Goal: Task Accomplishment & Management: Complete application form

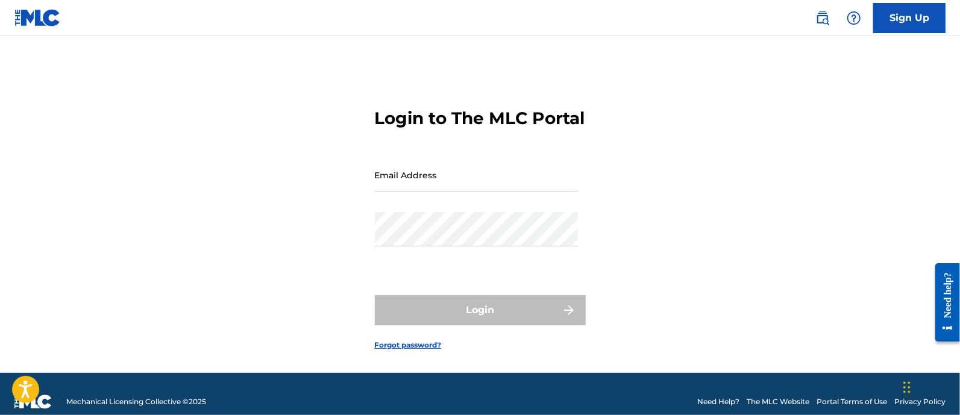
click at [812, 113] on div "Login to The MLC Portal Email Address Password Login Forgot password?" at bounding box center [480, 219] width 844 height 307
type input "[PERSON_NAME][EMAIL_ADDRESS][DOMAIN_NAME]"
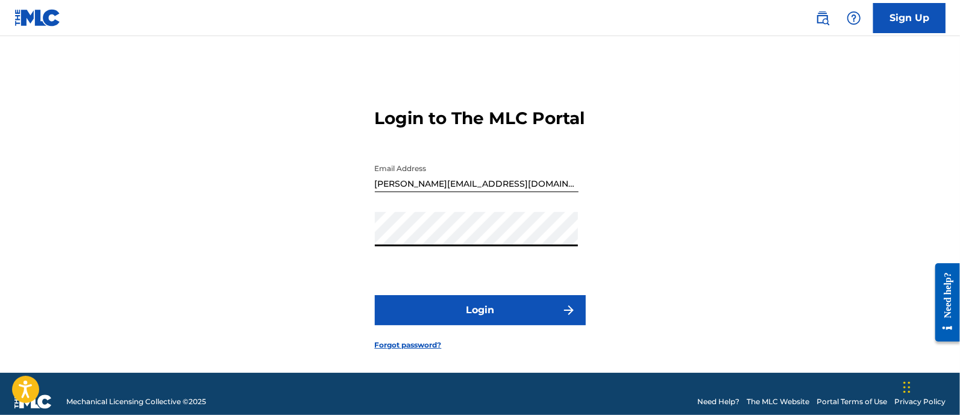
click at [538, 325] on button "Login" at bounding box center [480, 310] width 211 height 30
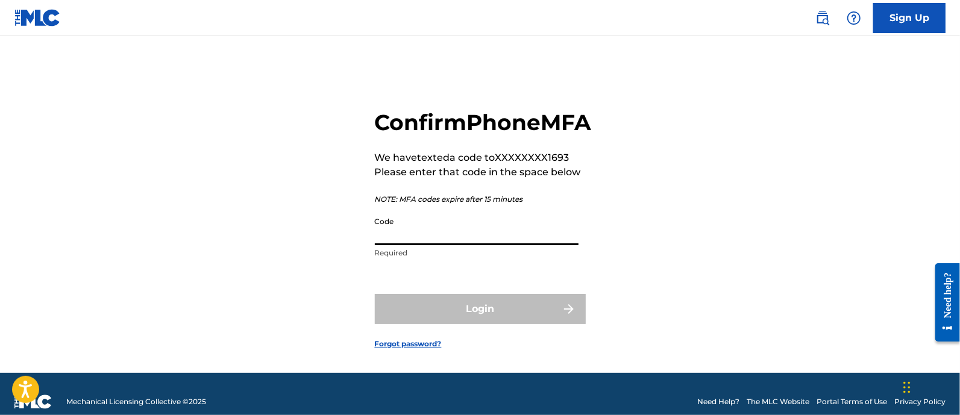
click at [434, 242] on input "Code" at bounding box center [477, 228] width 204 height 34
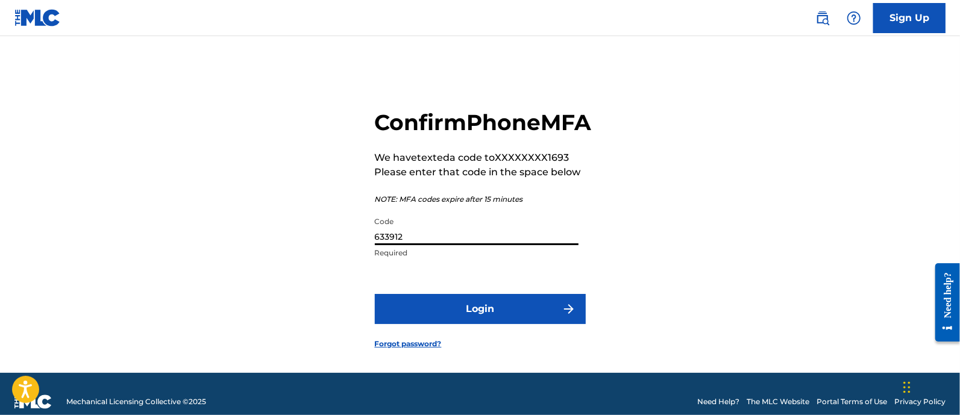
type input "633912"
click at [500, 324] on button "Login" at bounding box center [480, 309] width 211 height 30
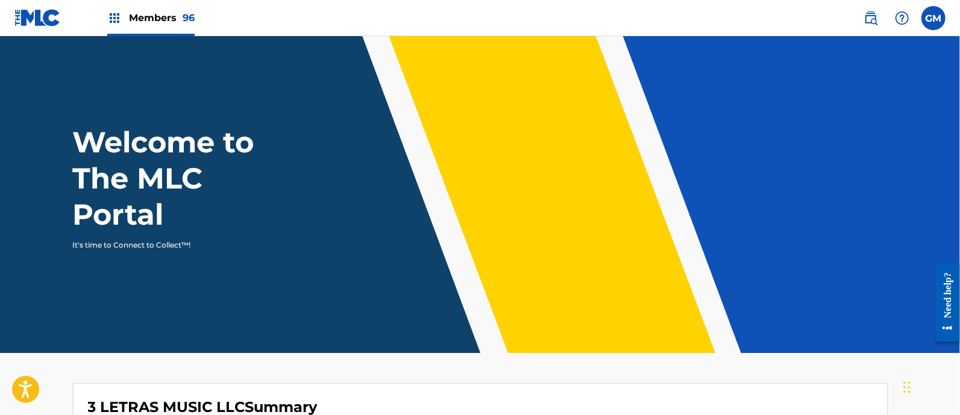
click at [873, 19] on img at bounding box center [870, 18] width 14 height 14
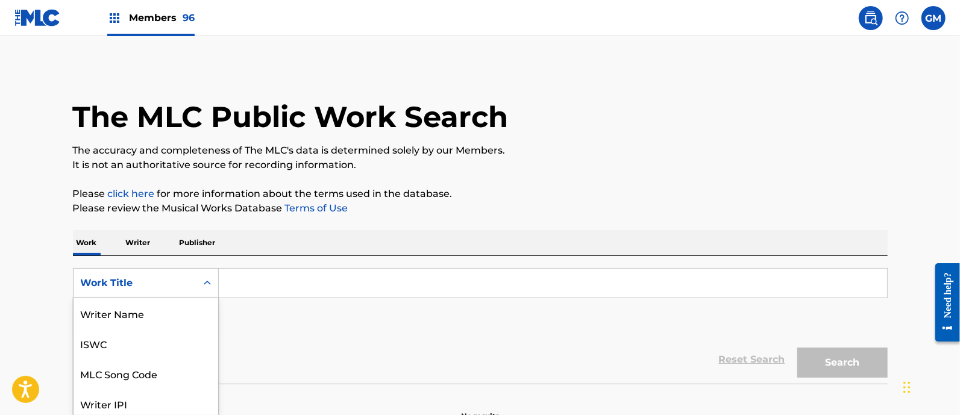
scroll to position [63, 0]
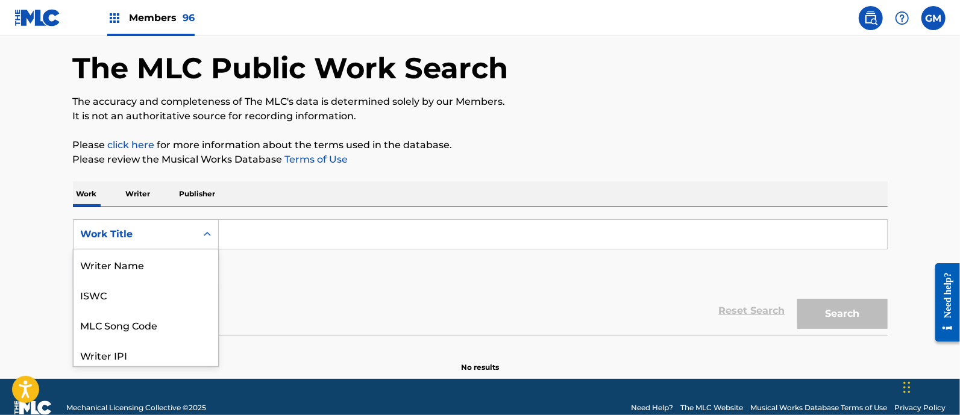
click at [207, 249] on div "8 results available. Use Up and Down to choose options, press Enter to select t…" at bounding box center [146, 234] width 146 height 30
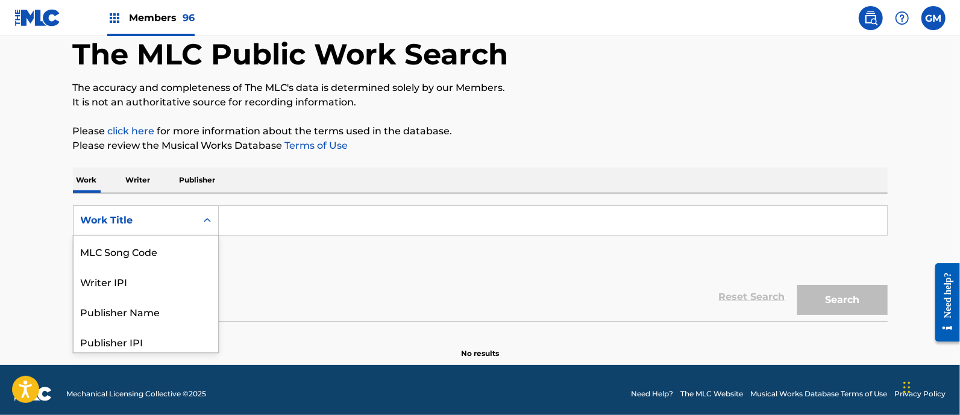
scroll to position [64, 0]
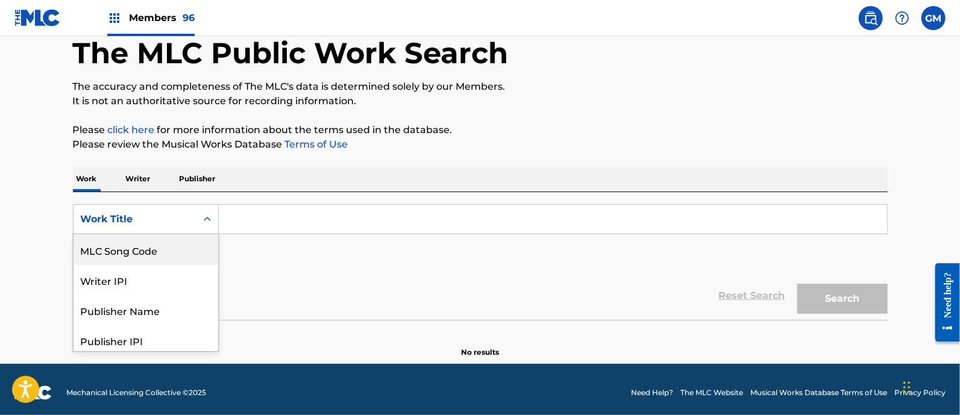
click at [143, 249] on div "MLC Song Code" at bounding box center [146, 250] width 145 height 30
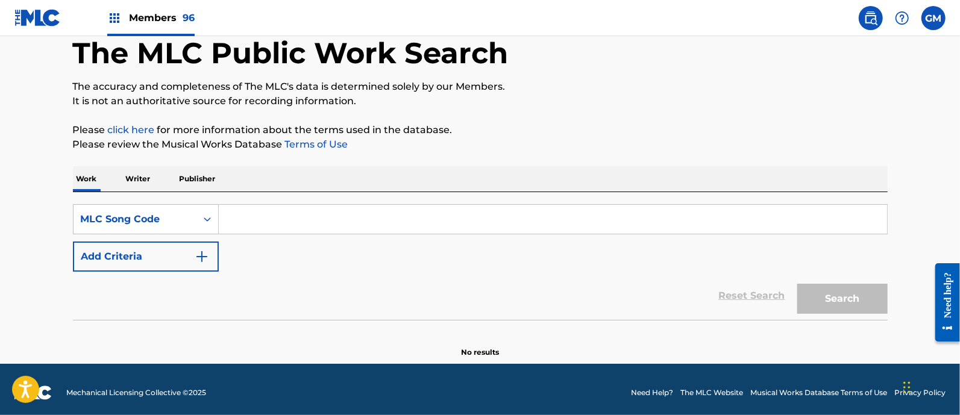
click at [268, 210] on input "Search Form" at bounding box center [553, 219] width 668 height 29
paste input "S599G0"
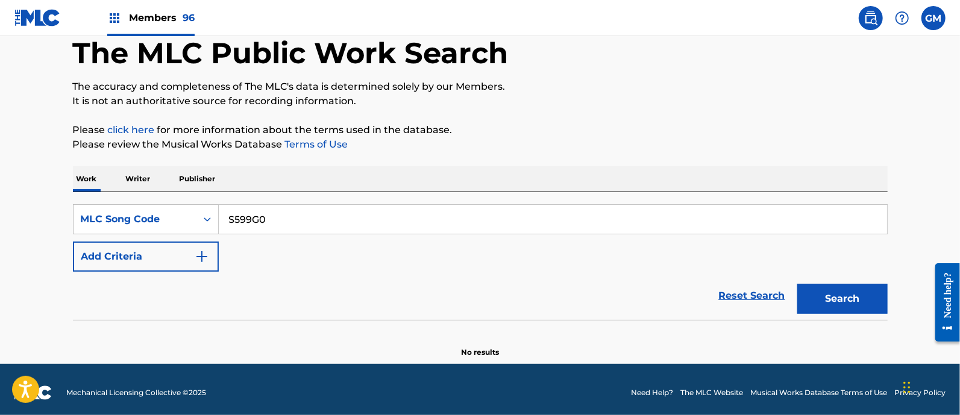
type input "S599G0"
click at [839, 295] on button "Search" at bounding box center [842, 299] width 90 height 30
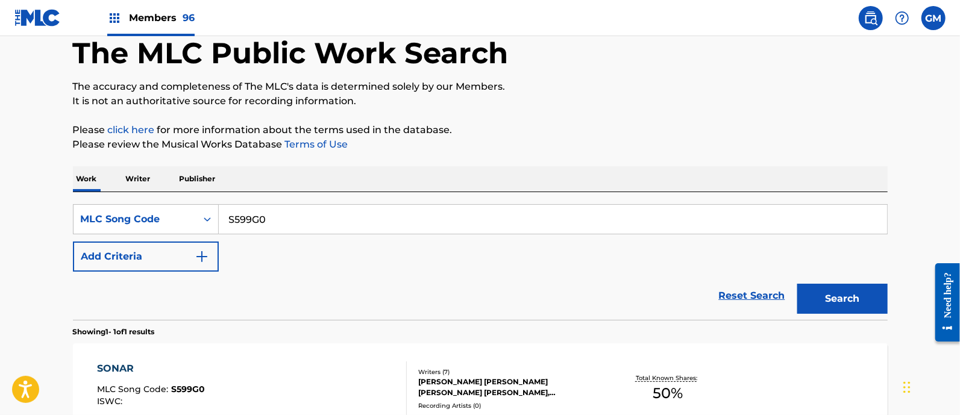
scroll to position [202, 0]
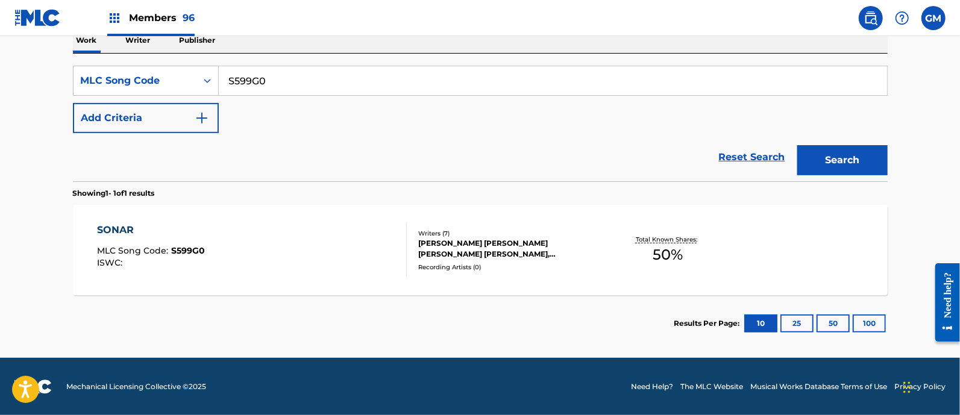
click at [235, 242] on div "SONAR MLC Song Code : S599G0 ISWC :" at bounding box center [252, 250] width 310 height 54
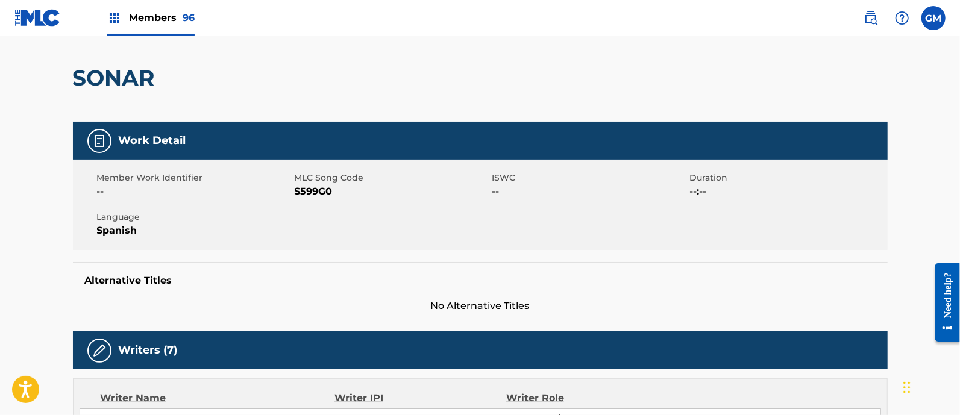
scroll to position [75, 0]
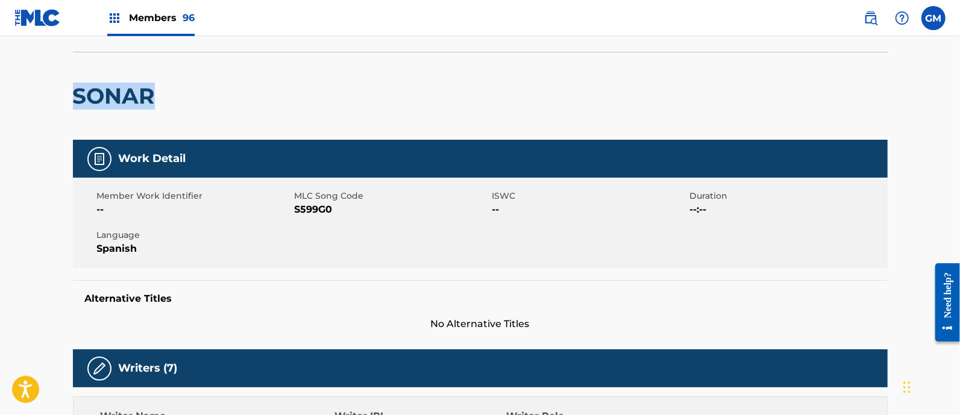
drag, startPoint x: 72, startPoint y: 91, endPoint x: 173, endPoint y: 101, distance: 101.7
click at [173, 101] on div "< Back to public search results Copy work link SONAR Work Detail Member Work Id…" at bounding box center [480, 397] width 844 height 810
copy h2 "SONAR"
drag, startPoint x: 334, startPoint y: 211, endPoint x: 295, endPoint y: 213, distance: 39.2
click at [295, 213] on span "S599G0" at bounding box center [392, 209] width 195 height 14
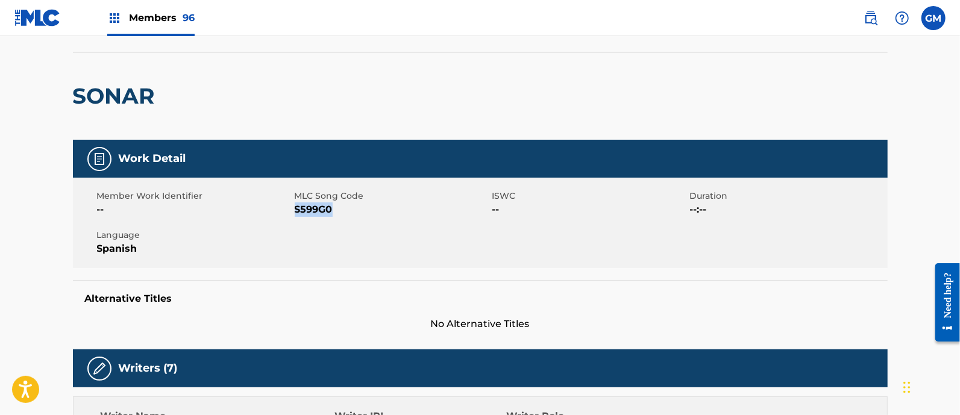
copy span "S599G0"
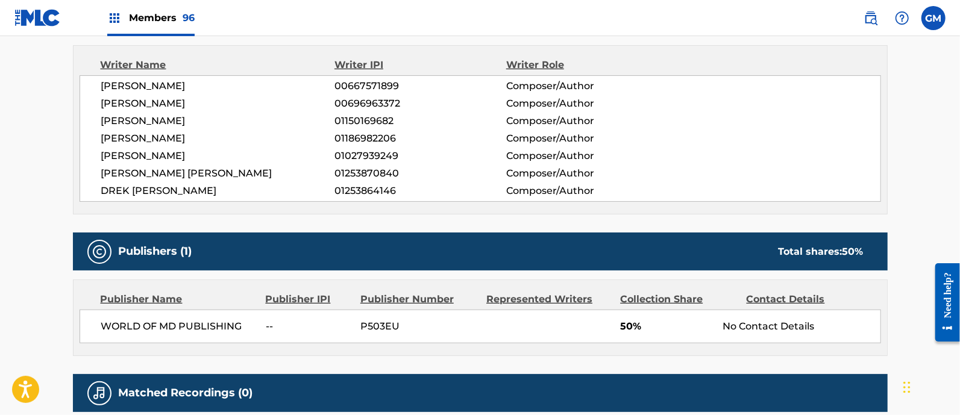
scroll to position [536, 0]
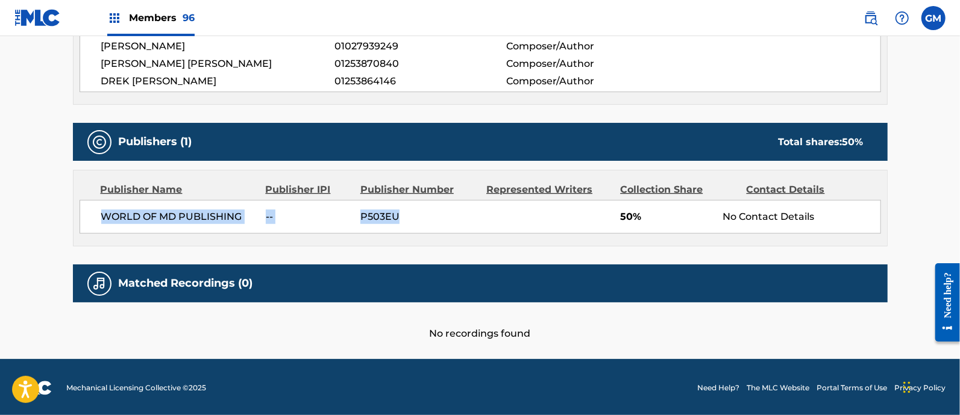
drag, startPoint x: 101, startPoint y: 217, endPoint x: 399, endPoint y: 210, distance: 297.7
click at [399, 210] on div "WORLD OF MD PUBLISHING -- P503EU 50% No Contact Details" at bounding box center [480, 217] width 801 height 34
copy div "WORLD OF MD PUBLISHING -- P503EU"
click at [174, 22] on span "Members 96" at bounding box center [162, 18] width 66 height 14
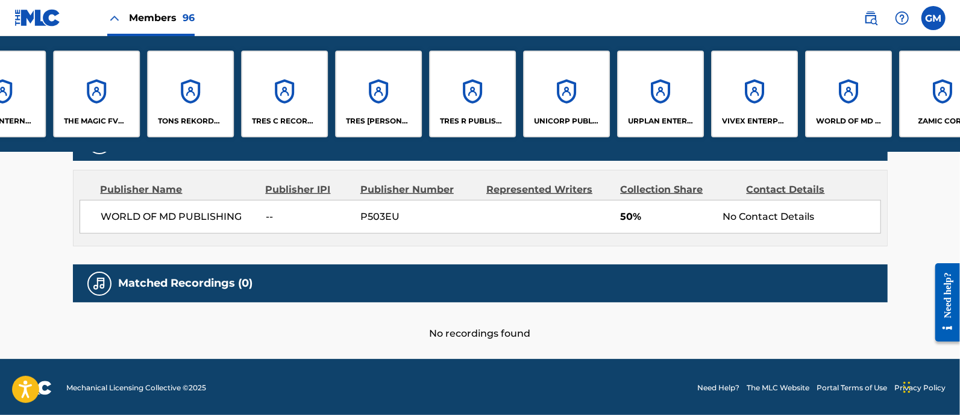
scroll to position [0, 7867]
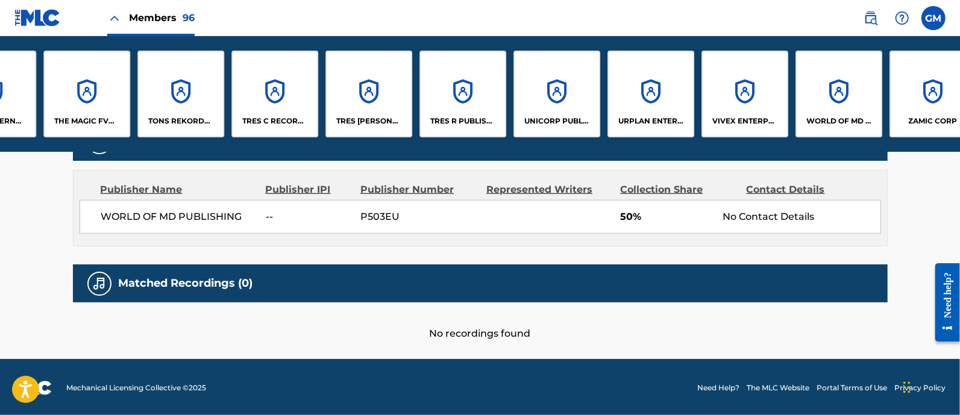
click at [828, 102] on div "WORLD OF MD PUBLISHING, LLC" at bounding box center [838, 94] width 87 height 87
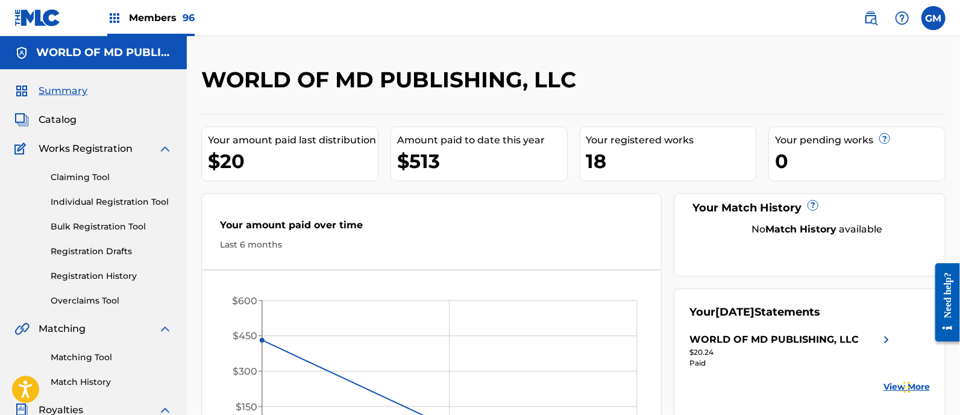
click at [69, 117] on span "Catalog" at bounding box center [58, 120] width 38 height 14
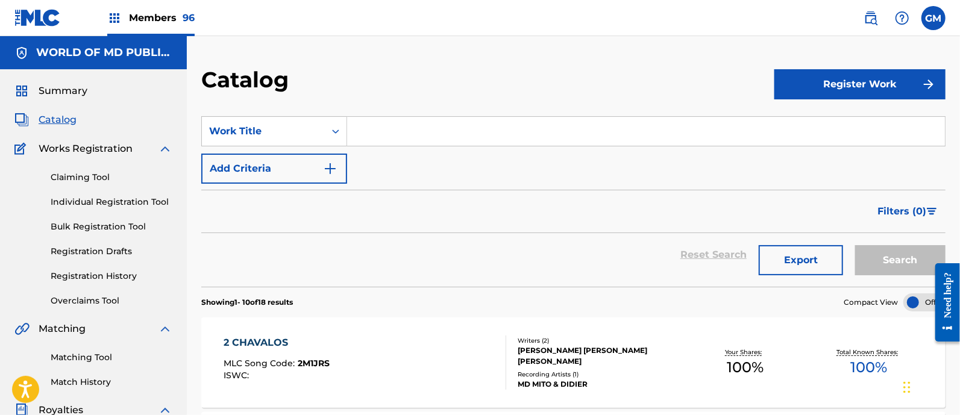
click at [433, 128] on input "Search Form" at bounding box center [646, 131] width 598 height 29
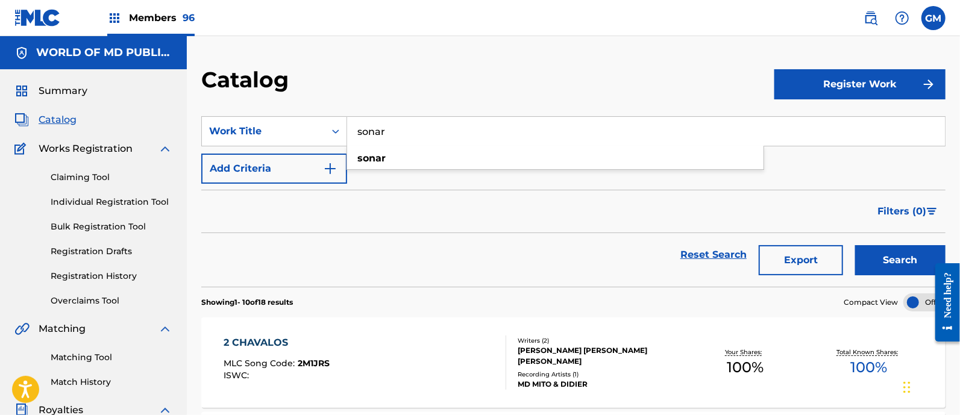
type input "sonar"
click at [855, 245] on button "Search" at bounding box center [900, 260] width 90 height 30
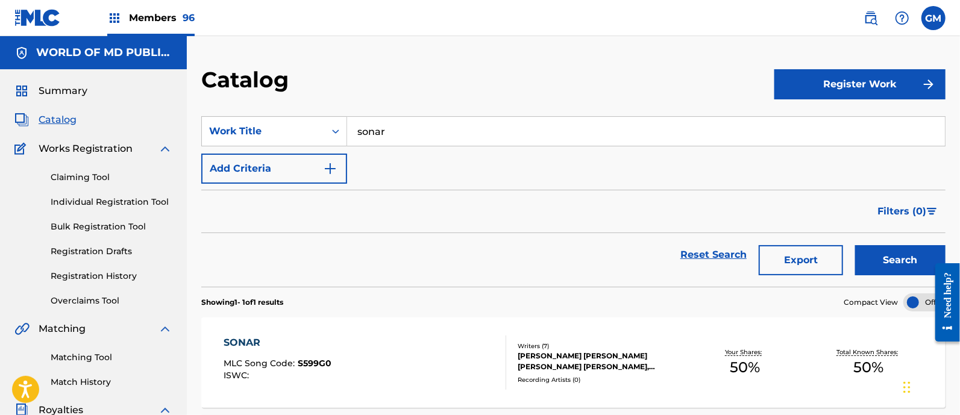
click at [483, 346] on div "SONAR MLC Song Code : S599G0 ISWC :" at bounding box center [365, 363] width 283 height 54
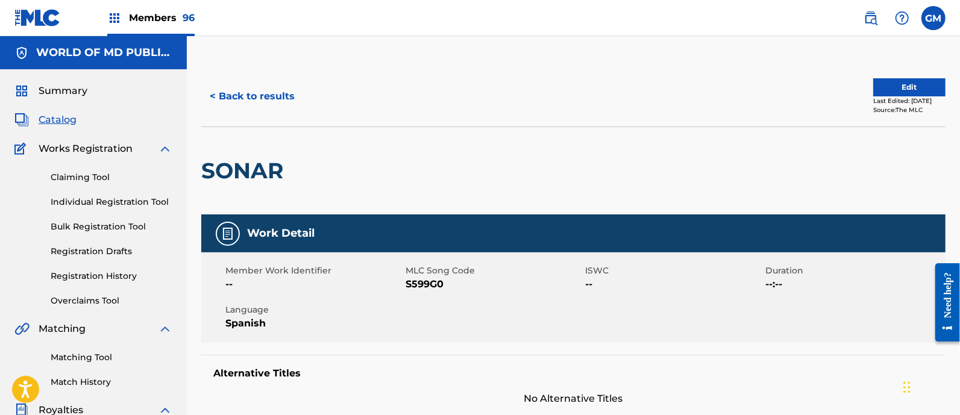
drag, startPoint x: 959, startPoint y: 141, endPoint x: 959, endPoint y: 163, distance: 21.7
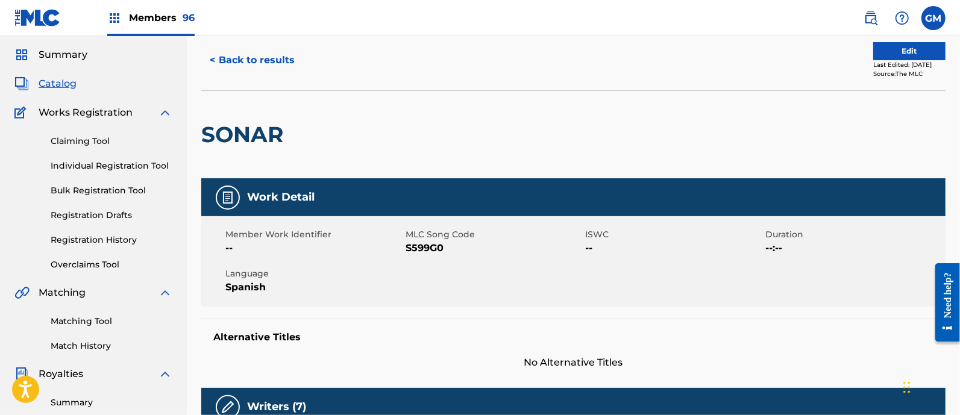
scroll to position [40, 0]
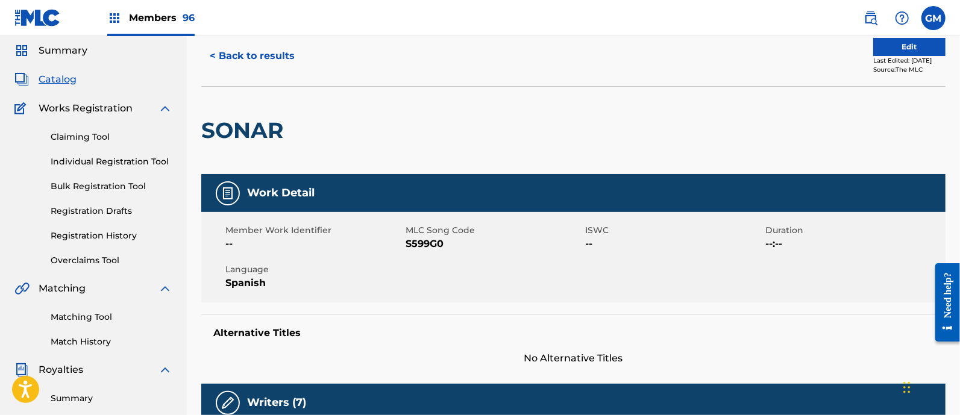
click at [107, 230] on link "Registration History" at bounding box center [112, 236] width 122 height 13
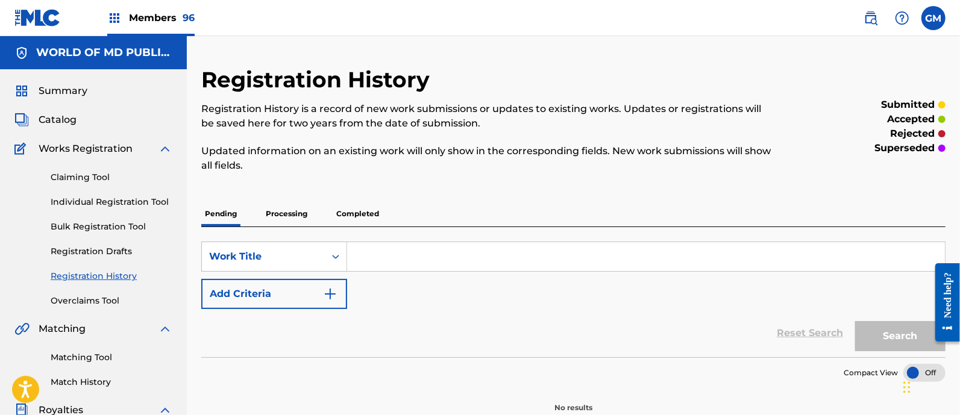
click at [359, 210] on p "Completed" at bounding box center [358, 213] width 50 height 25
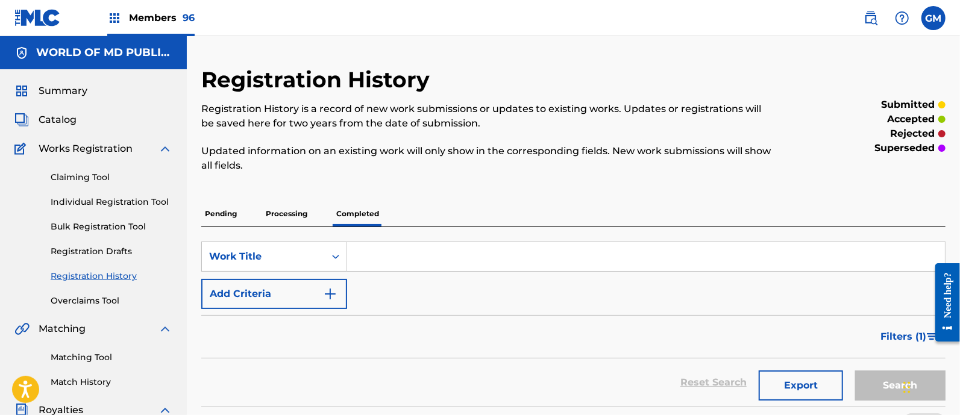
click at [893, 336] on span "Filters ( 1 )" at bounding box center [903, 337] width 46 height 14
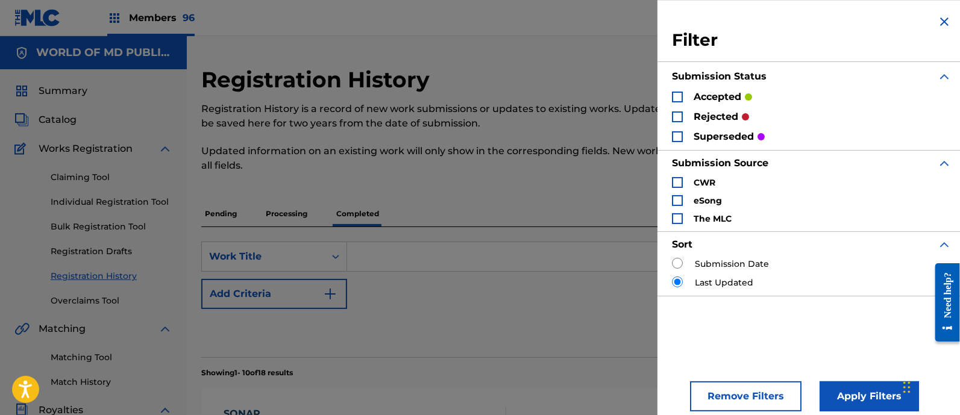
click at [677, 94] on div "Search Form" at bounding box center [677, 97] width 11 height 11
click at [677, 113] on div "Search Form" at bounding box center [677, 116] width 11 height 11
click at [678, 131] on div "Search Form" at bounding box center [677, 136] width 11 height 11
click at [835, 390] on button "Apply Filters" at bounding box center [868, 396] width 99 height 30
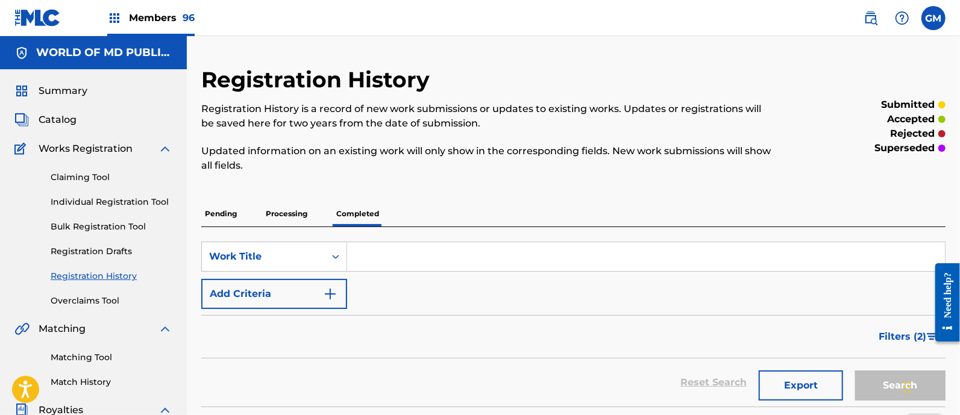
scroll to position [175, 0]
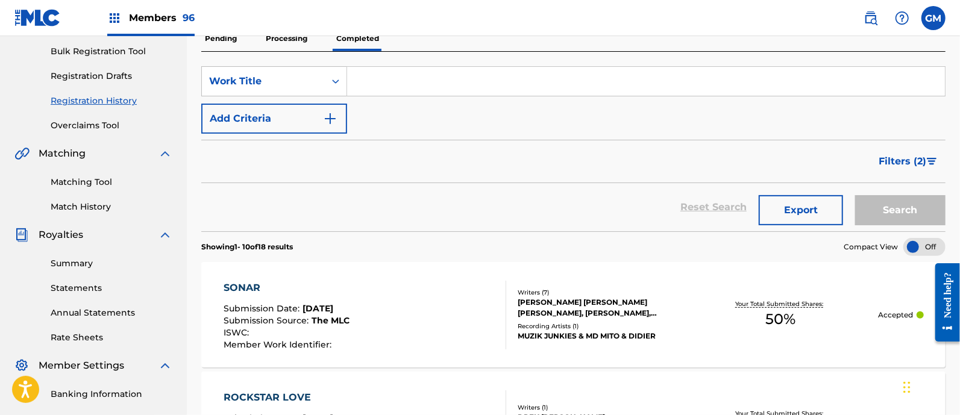
click at [421, 286] on div "SONAR Submission Date : [DATE] Submission Source : The MLC ISWC : Member Work I…" at bounding box center [365, 315] width 283 height 69
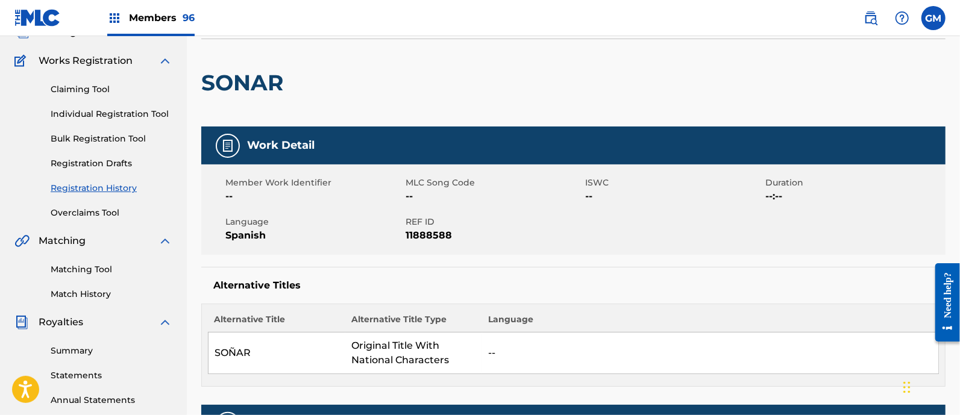
scroll to position [92, 0]
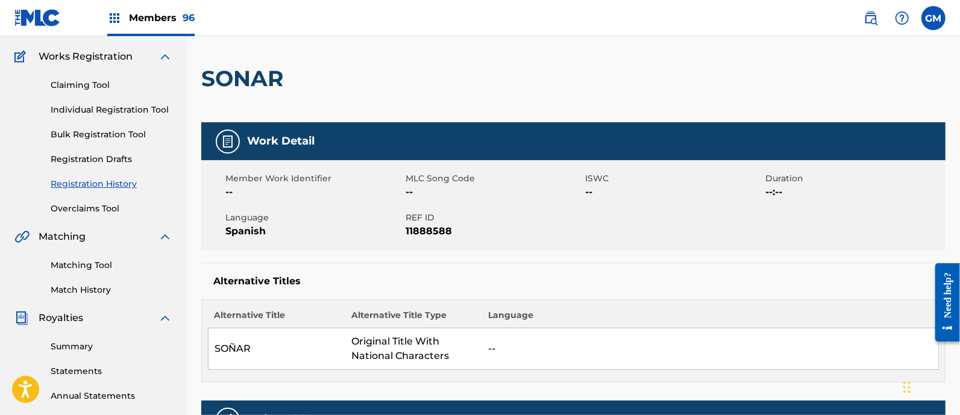
click at [163, 13] on span "Members 96" at bounding box center [162, 18] width 66 height 14
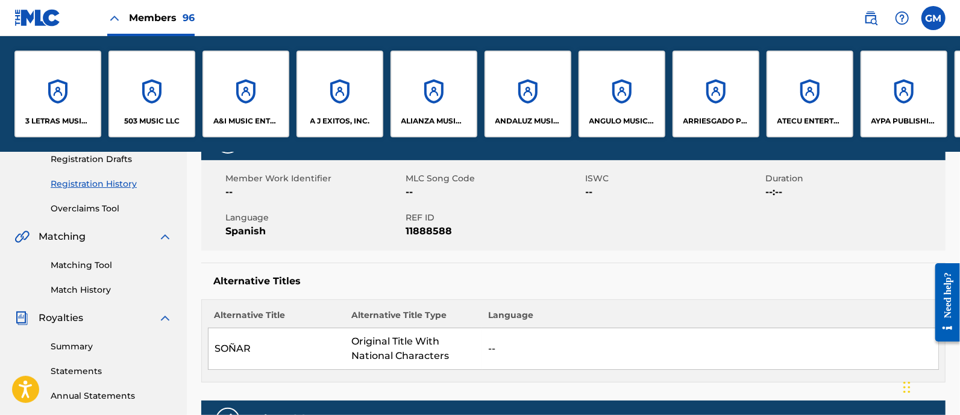
click at [164, 124] on p "503 MUSIC LLC" at bounding box center [151, 121] width 55 height 11
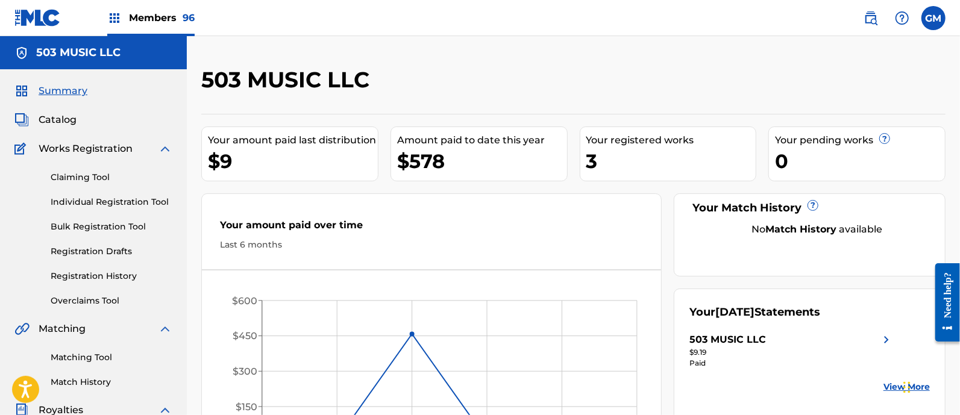
click at [171, 16] on span "Members 96" at bounding box center [162, 18] width 66 height 14
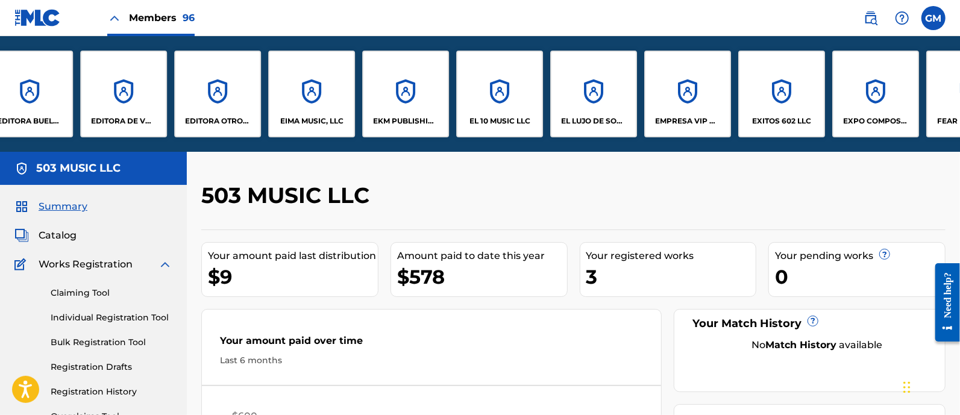
scroll to position [0, 2185]
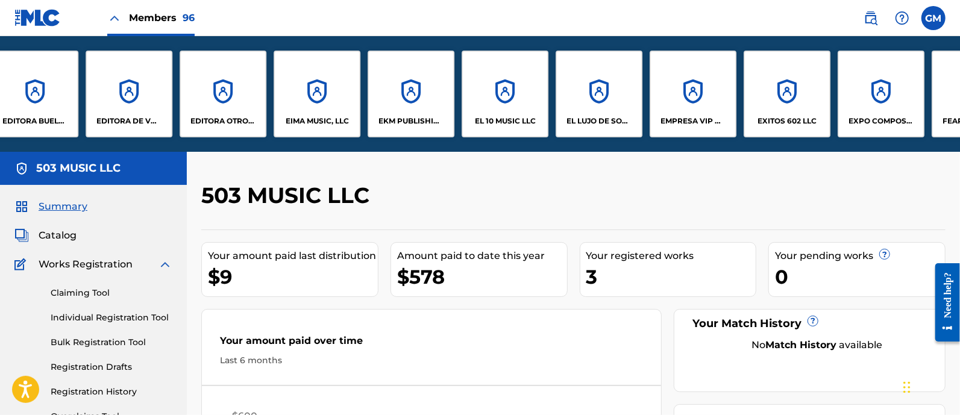
click at [216, 114] on div "EDITORA OTRO NIVEL LLC" at bounding box center [223, 94] width 87 height 87
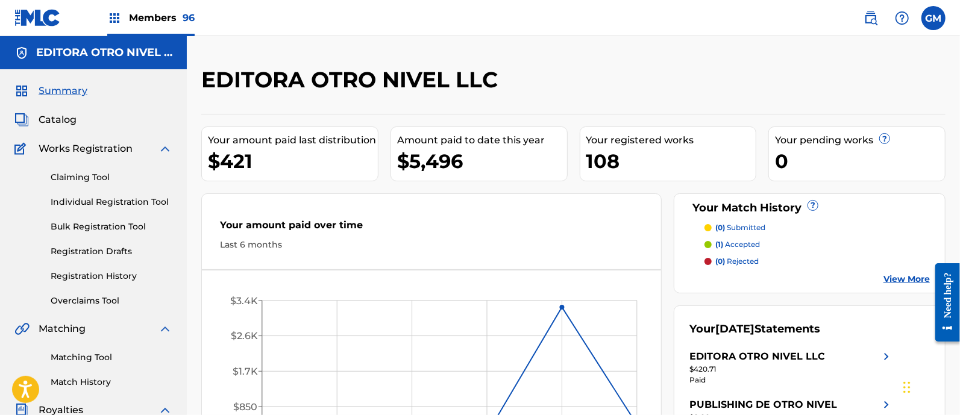
click at [872, 18] on img at bounding box center [870, 18] width 14 height 14
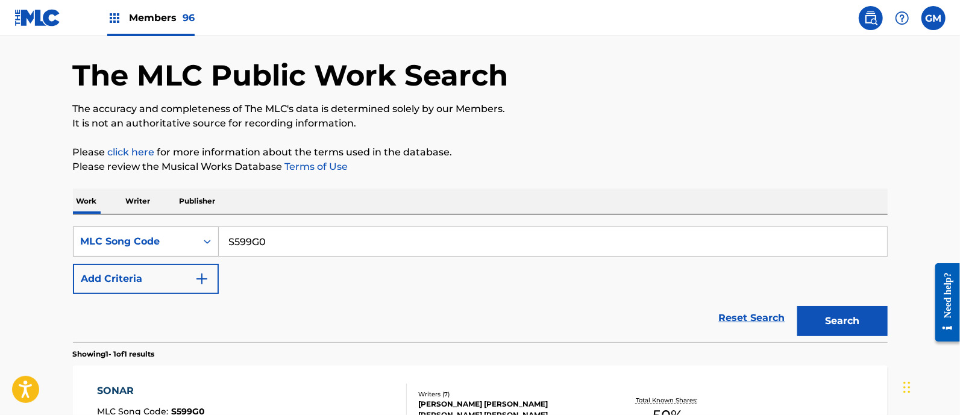
click at [208, 257] on div "MLC Song Code" at bounding box center [146, 242] width 146 height 30
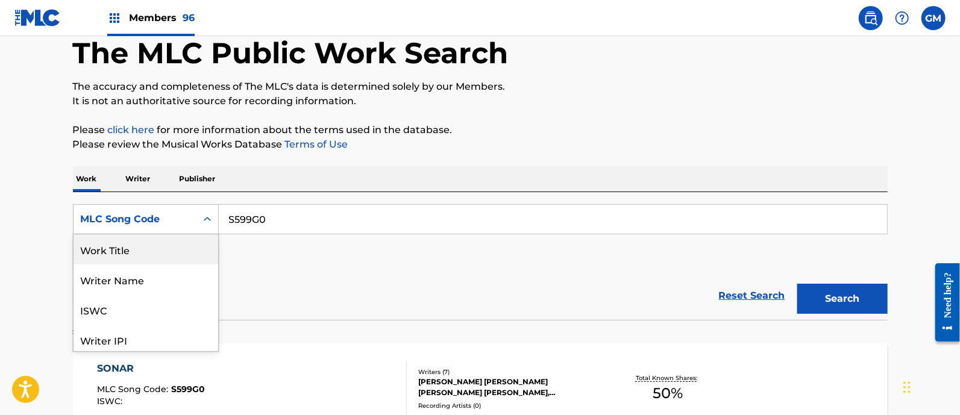
click at [160, 246] on div "Work Title" at bounding box center [146, 249] width 145 height 30
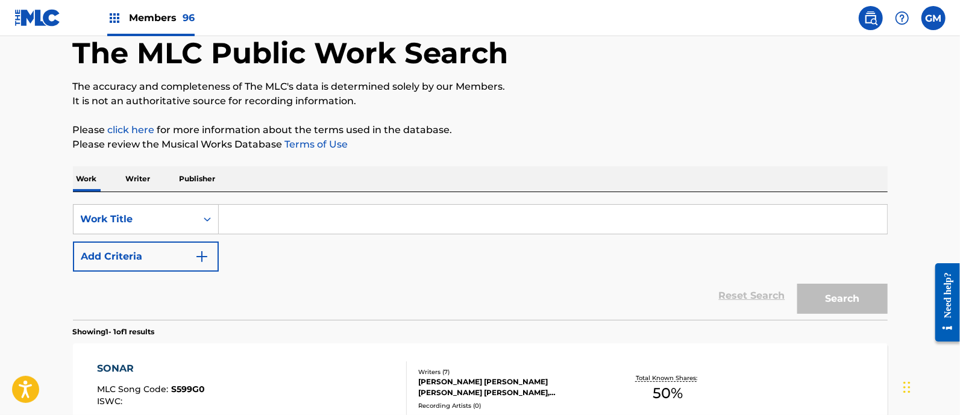
click at [324, 214] on input "Search Form" at bounding box center [553, 219] width 668 height 29
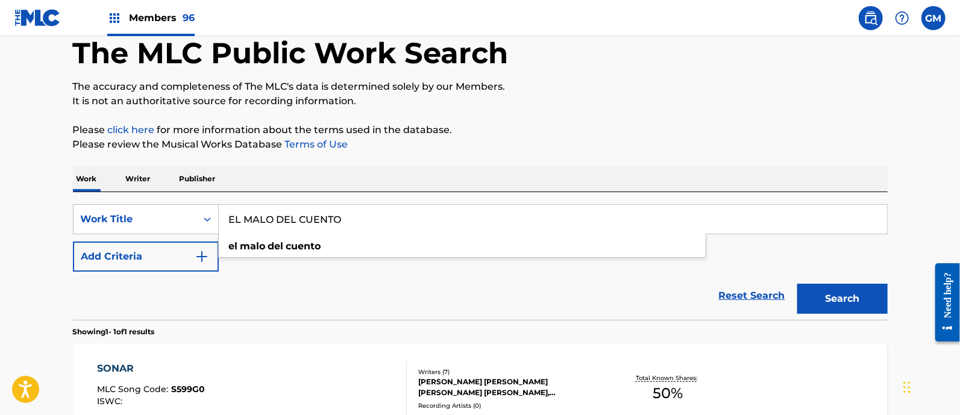
type input "EL MALO DEL CUENTO"
click at [797, 284] on button "Search" at bounding box center [842, 299] width 90 height 30
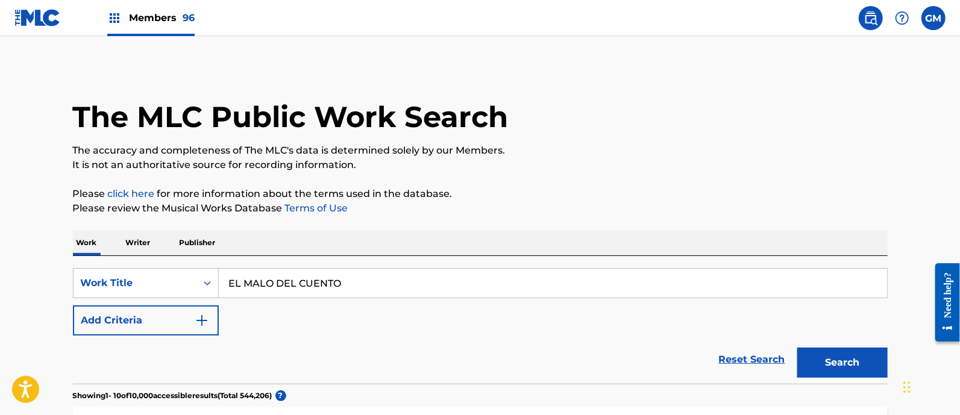
click at [304, 328] on div "SearchWithCriteriae61c373a-87fa-493e-af2d-63f60539a0e2 Work Title EL MALO DEL C…" at bounding box center [480, 301] width 815 height 67
click at [205, 320] on img "Search Form" at bounding box center [202, 320] width 14 height 14
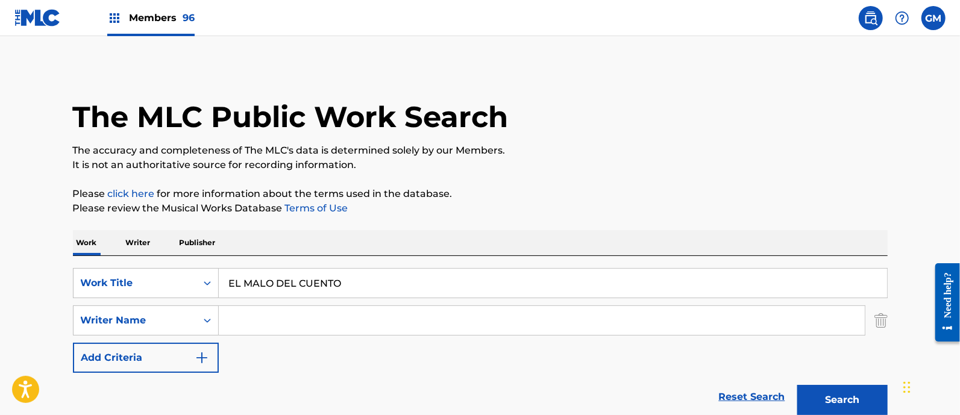
click at [252, 318] on input "Search Form" at bounding box center [542, 320] width 646 height 29
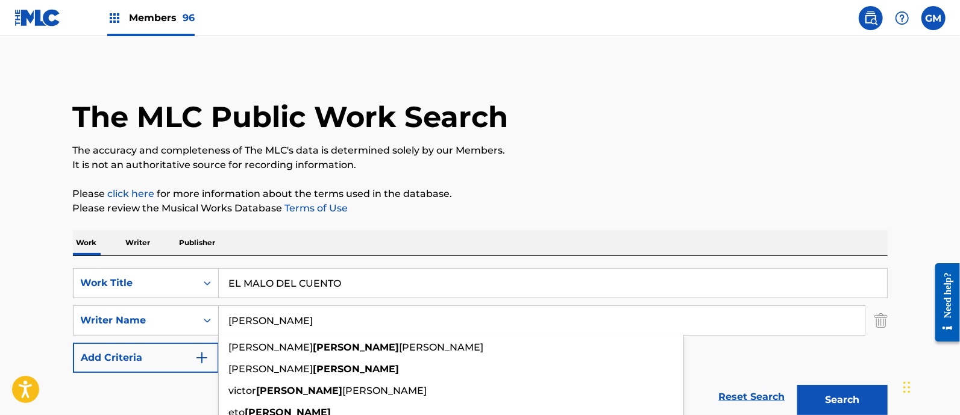
type input "[PERSON_NAME]"
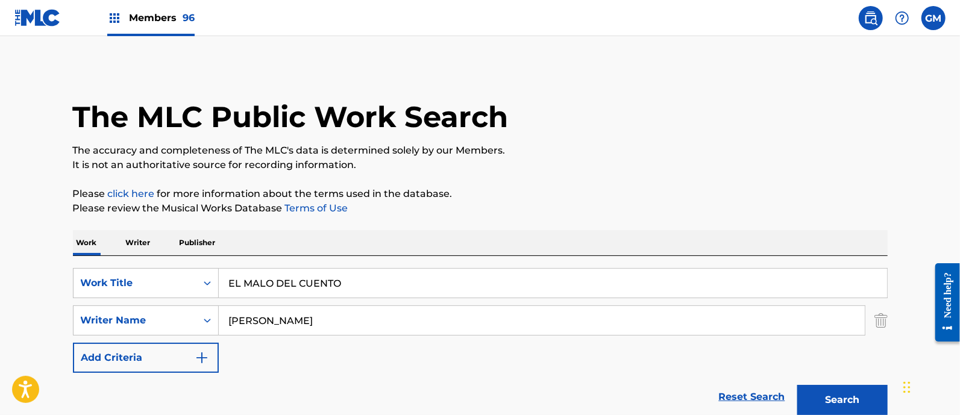
click at [835, 393] on button "Search" at bounding box center [842, 400] width 90 height 30
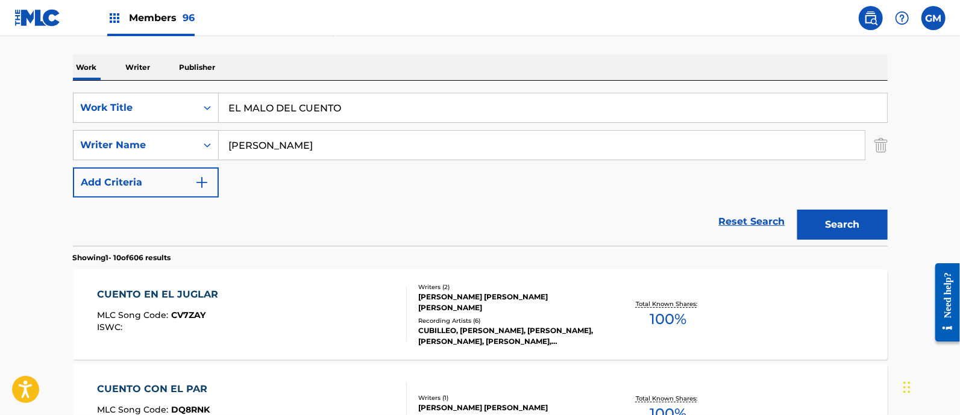
click at [154, 16] on span "Members 96" at bounding box center [162, 18] width 66 height 14
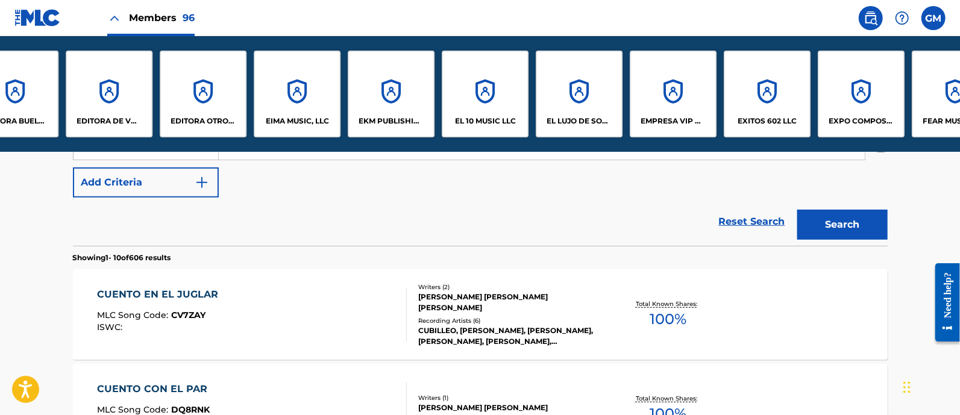
scroll to position [0, 2251]
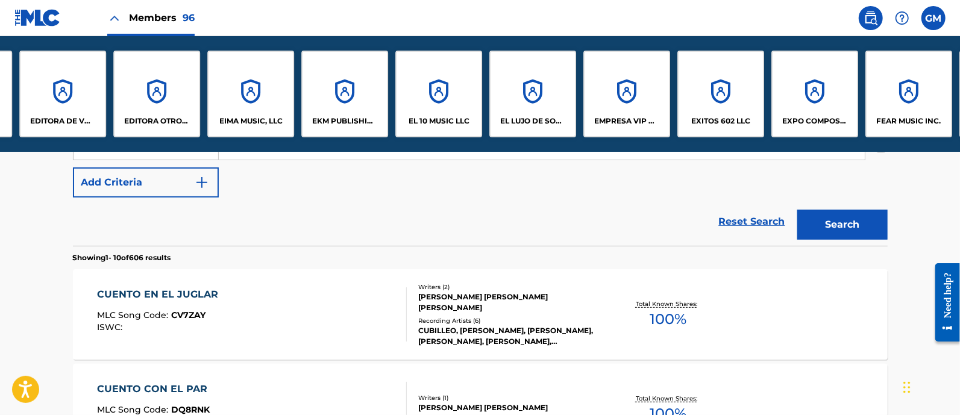
click at [158, 104] on div "EDITORA OTRO NIVEL LLC" at bounding box center [156, 94] width 87 height 87
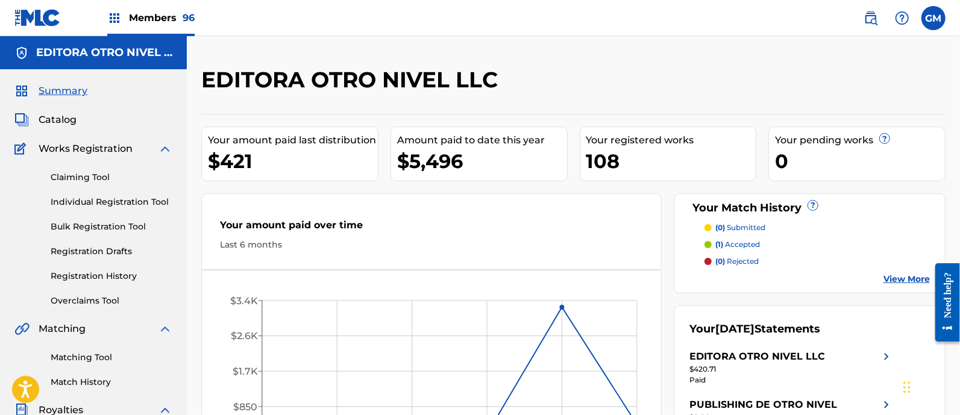
click at [114, 199] on link "Individual Registration Tool" at bounding box center [112, 202] width 122 height 13
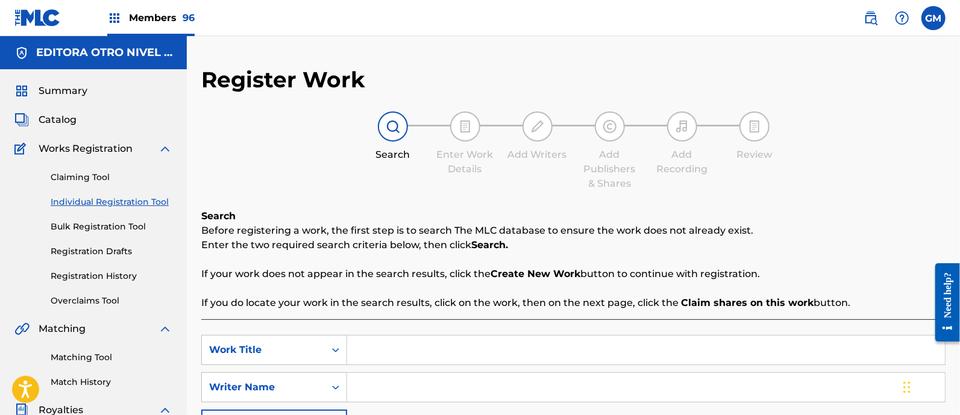
click at [397, 350] on input "Search Form" at bounding box center [646, 350] width 598 height 29
type input "EL MALO DEL CUENTO"
click at [386, 390] on input "Search Form" at bounding box center [646, 387] width 598 height 29
drag, startPoint x: 557, startPoint y: 393, endPoint x: 316, endPoint y: 383, distance: 241.2
click at [316, 383] on div "SearchWithCriteria8622e107-b850-4471-beb7-84888a722eb2 Writer Name [PERSON_NAME…" at bounding box center [573, 387] width 744 height 30
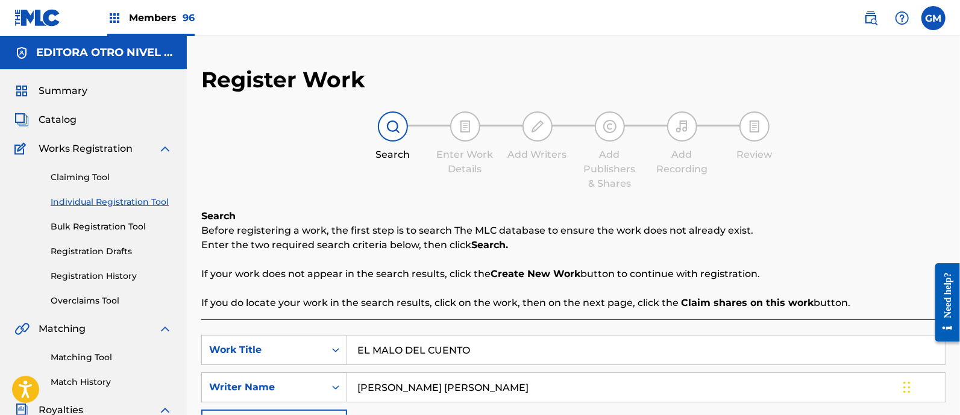
type input "[PERSON_NAME] [PERSON_NAME]"
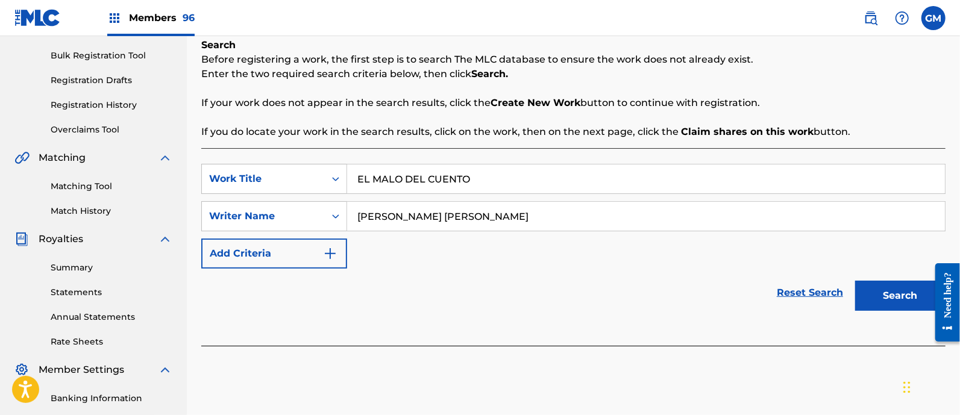
scroll to position [175, 0]
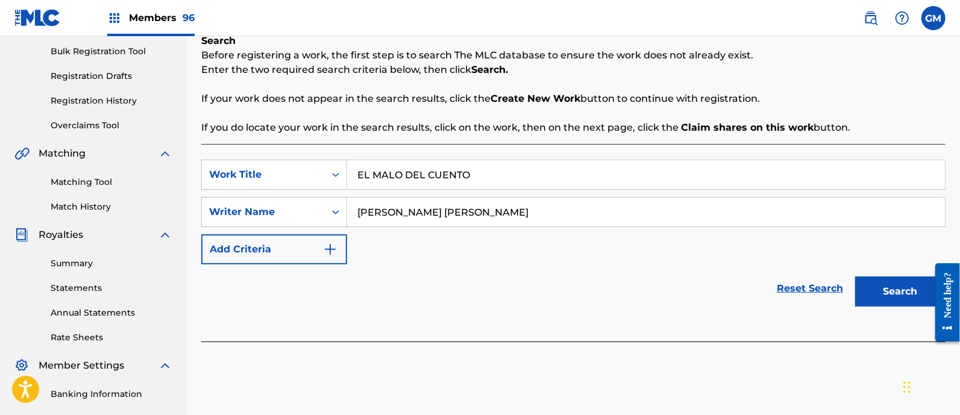
click at [875, 280] on button "Search" at bounding box center [900, 292] width 90 height 30
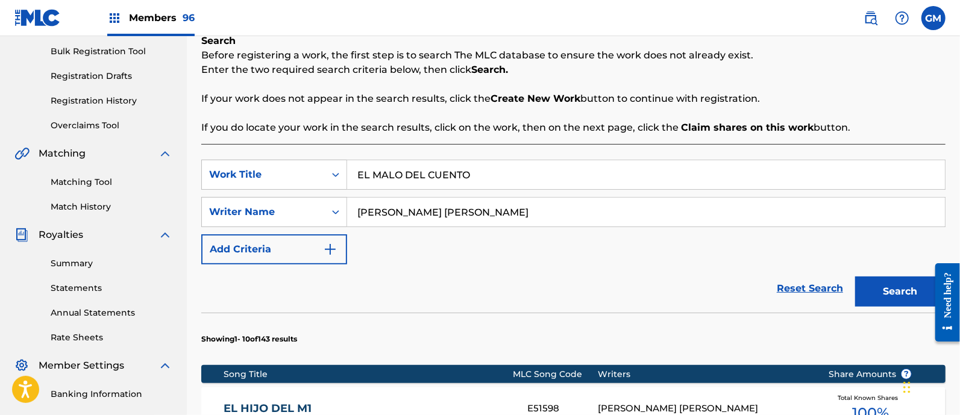
scroll to position [351, 0]
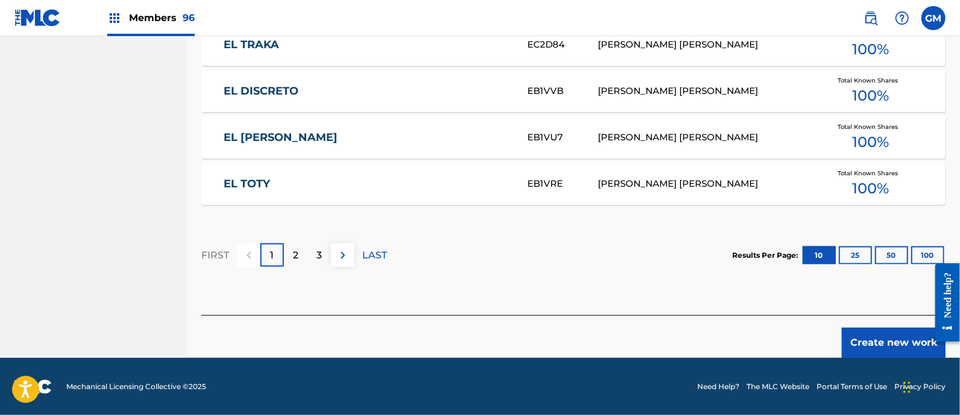
click at [880, 338] on button "Create new work" at bounding box center [894, 343] width 104 height 30
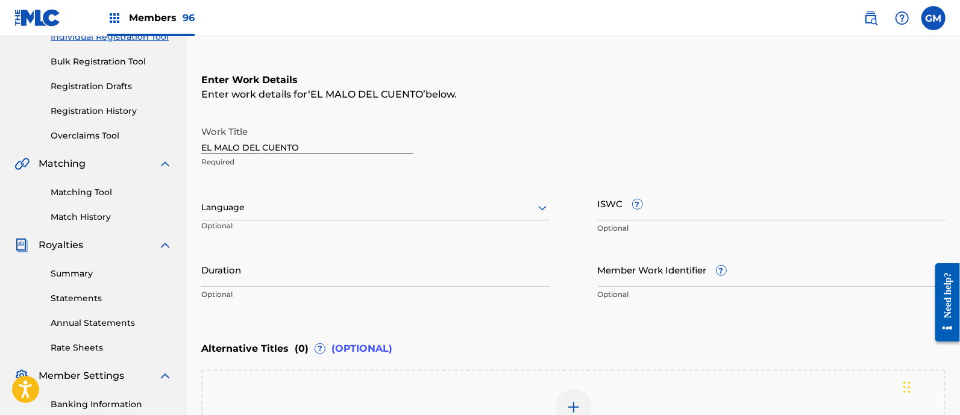
scroll to position [163, 0]
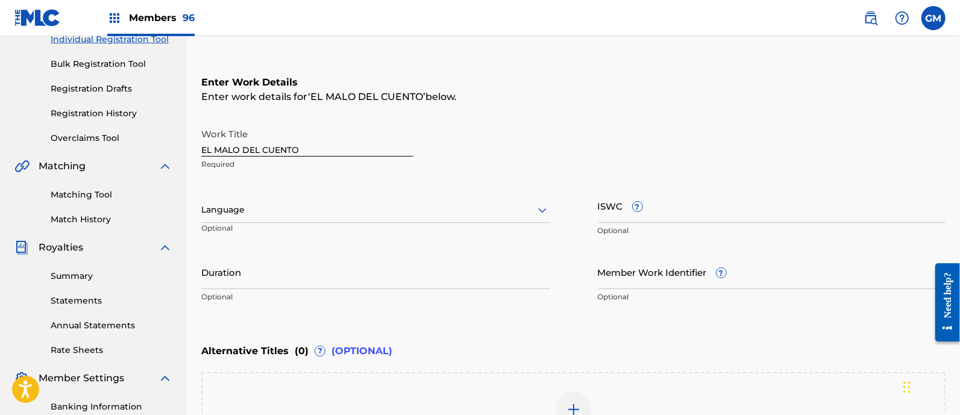
click at [242, 210] on div at bounding box center [375, 209] width 348 height 15
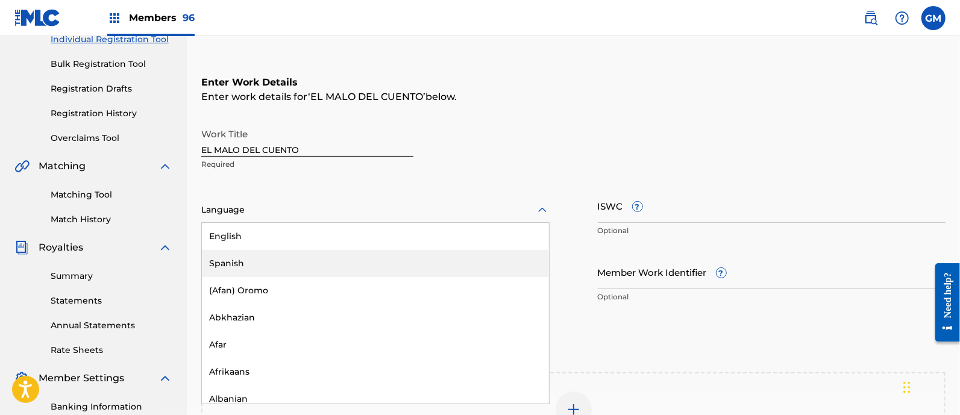
click at [234, 258] on div "Spanish" at bounding box center [375, 263] width 347 height 27
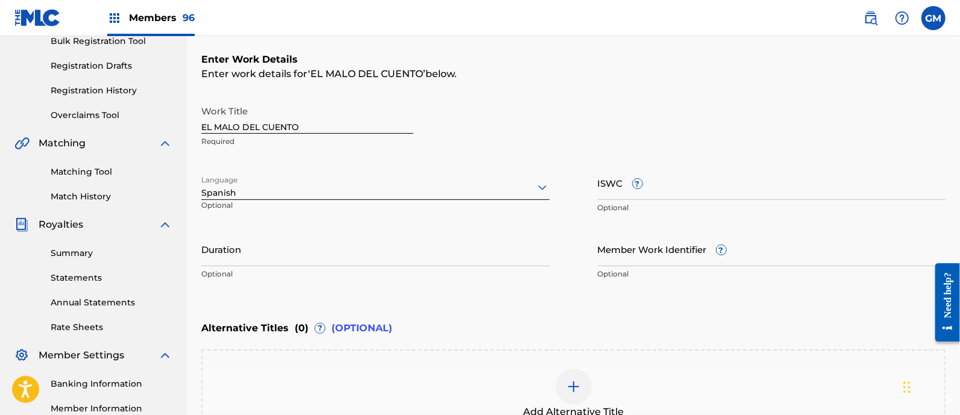
scroll to position [339, 0]
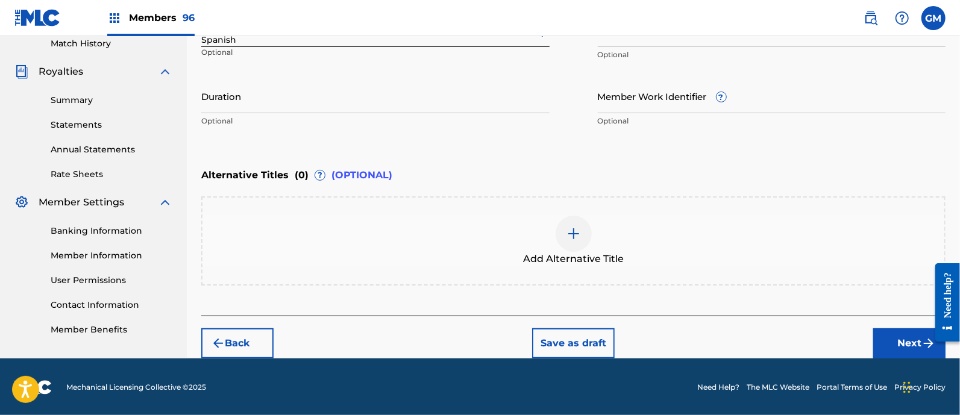
click at [901, 342] on button "Next" at bounding box center [909, 343] width 72 height 30
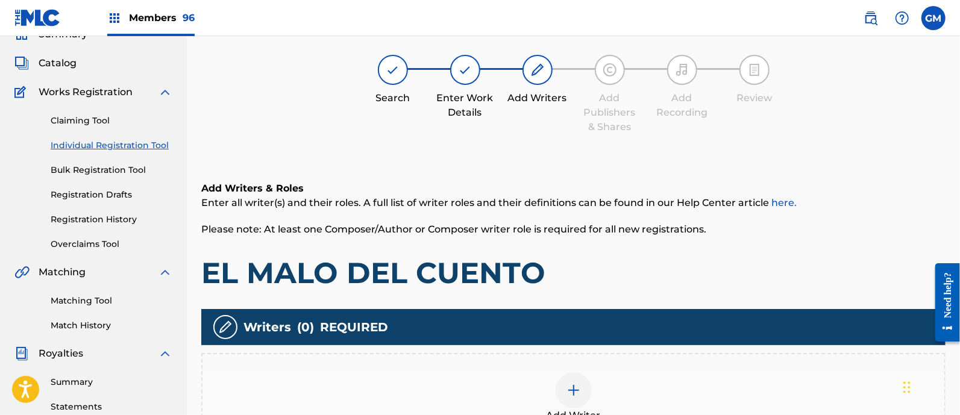
scroll to position [54, 0]
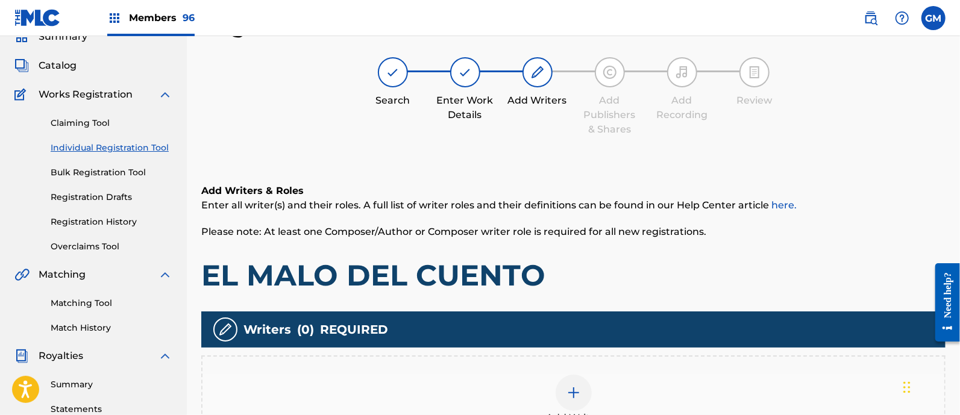
click at [567, 387] on img at bounding box center [573, 393] width 14 height 14
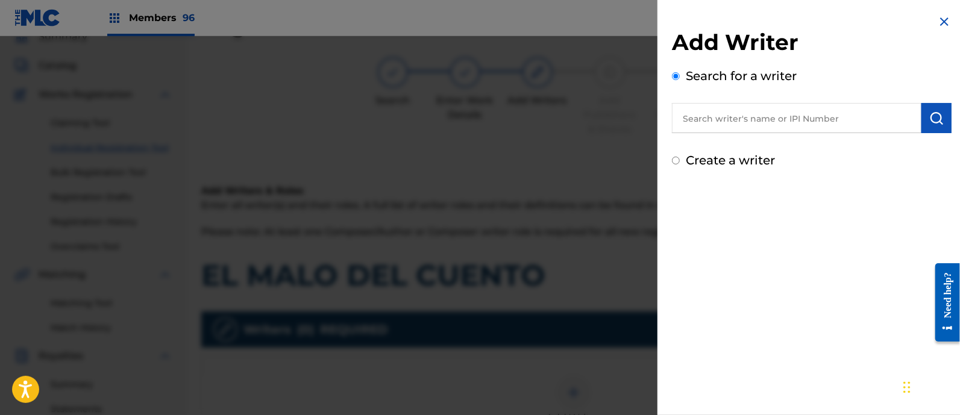
click at [775, 116] on input "text" at bounding box center [796, 118] width 249 height 30
paste input "[PERSON_NAME] [PERSON_NAME]"
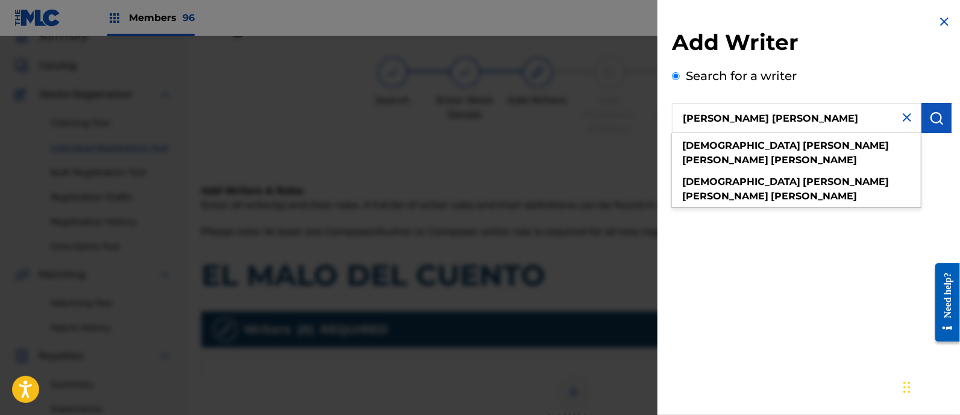
type input "[PERSON_NAME] [PERSON_NAME]"
click at [938, 116] on img "submit" at bounding box center [936, 118] width 14 height 14
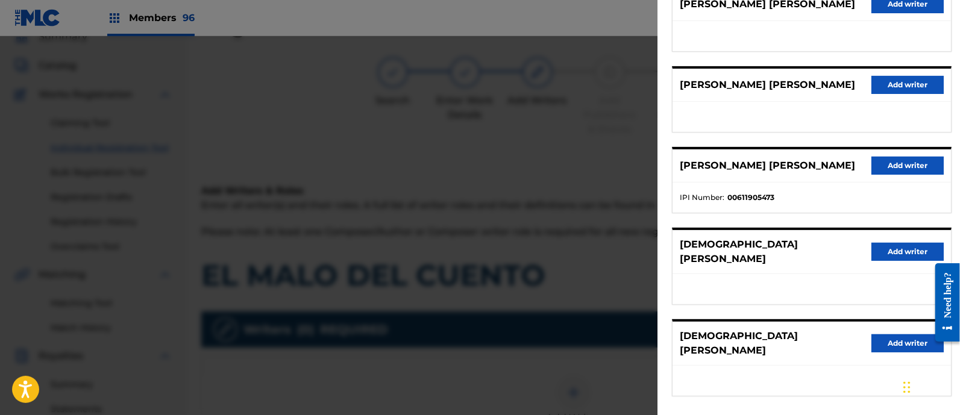
scroll to position [175, 0]
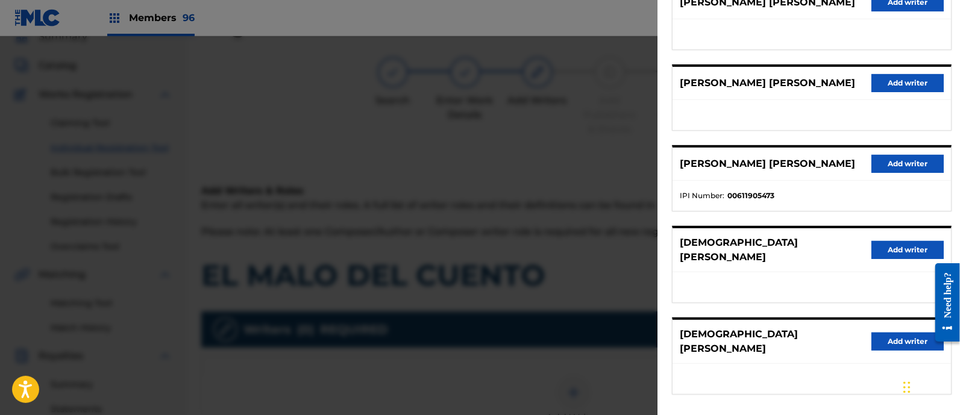
click at [886, 164] on button "Add writer" at bounding box center [907, 164] width 72 height 18
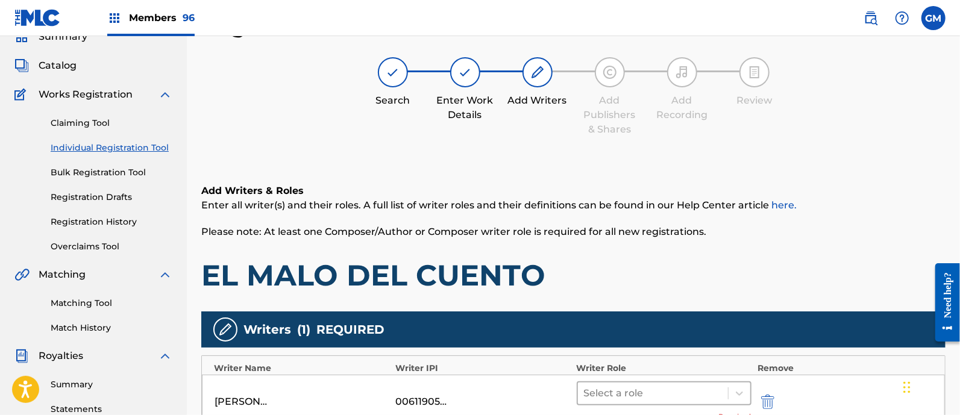
click at [621, 392] on div at bounding box center [653, 393] width 138 height 17
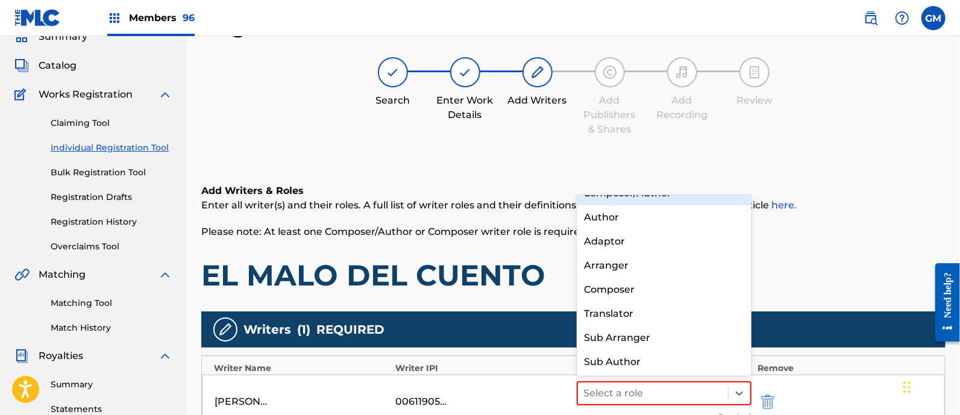
scroll to position [0, 0]
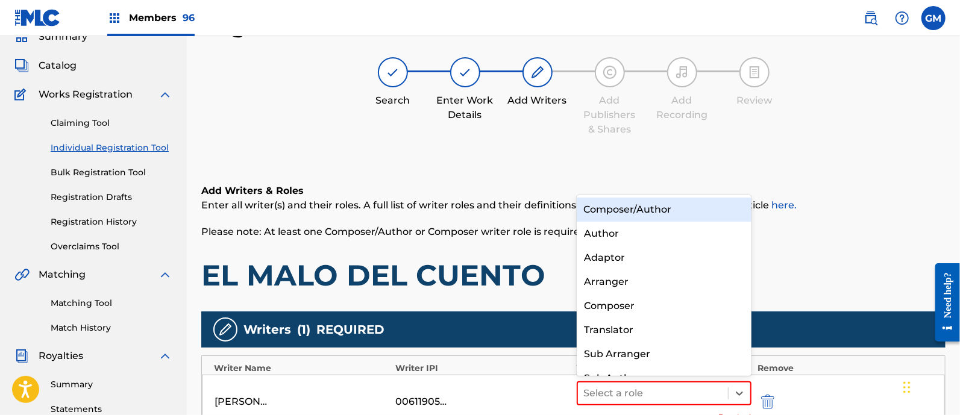
click at [659, 200] on div "Composer/Author" at bounding box center [664, 210] width 175 height 24
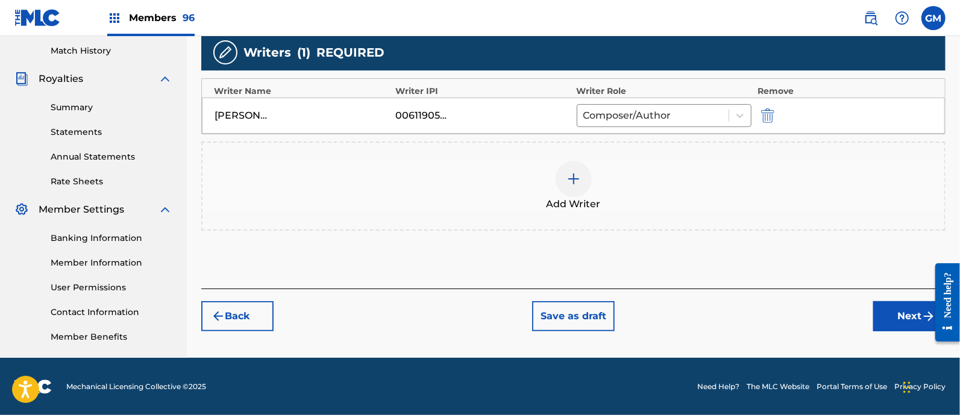
click at [883, 314] on button "Next" at bounding box center [909, 316] width 72 height 30
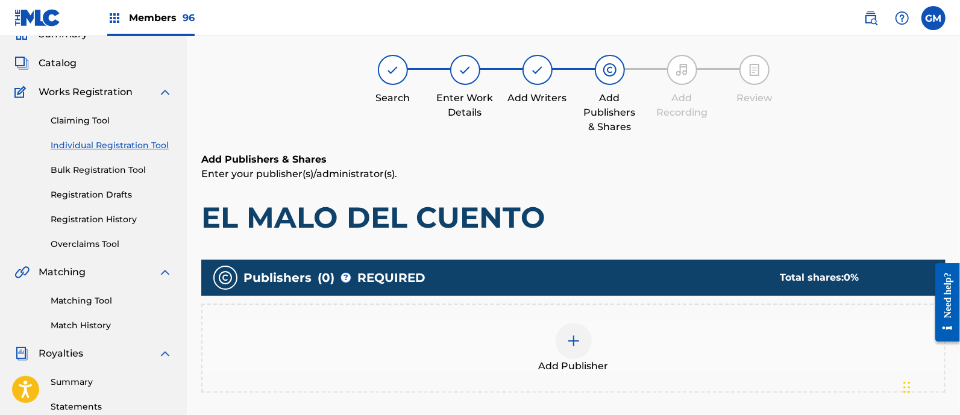
scroll to position [54, 0]
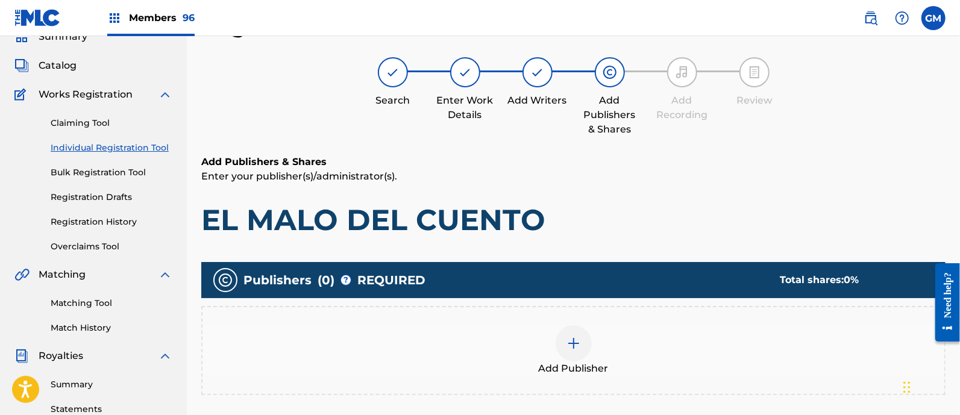
click at [569, 340] on img at bounding box center [573, 343] width 14 height 14
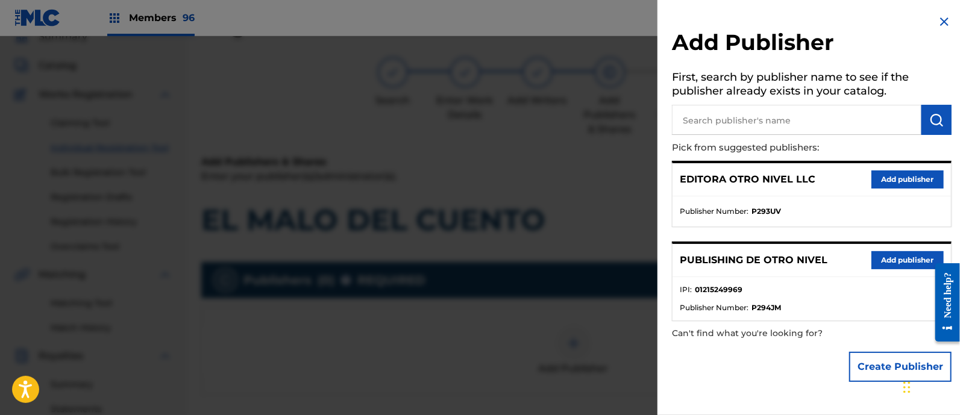
click at [904, 254] on button "Add publisher" at bounding box center [907, 260] width 72 height 18
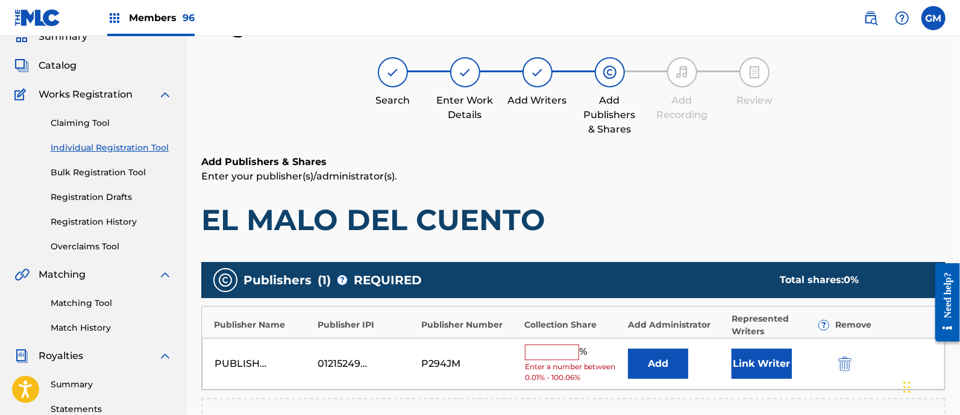
click at [535, 351] on input "text" at bounding box center [552, 353] width 54 height 16
type input "100"
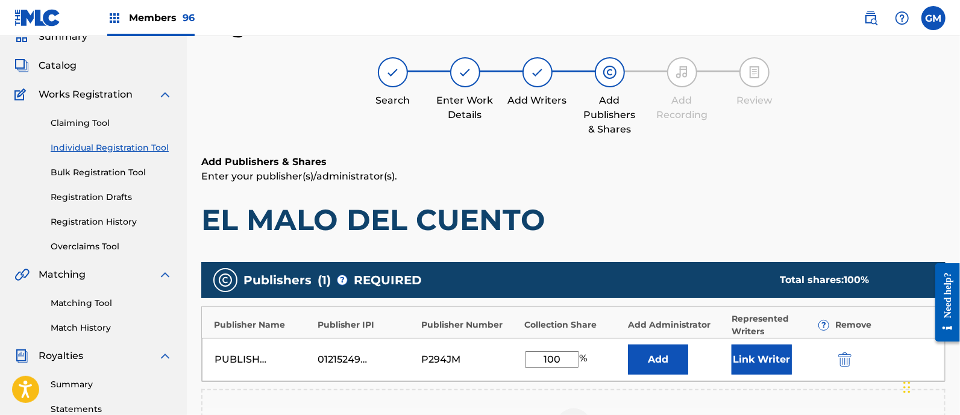
click at [745, 358] on button "Link Writer" at bounding box center [761, 360] width 60 height 30
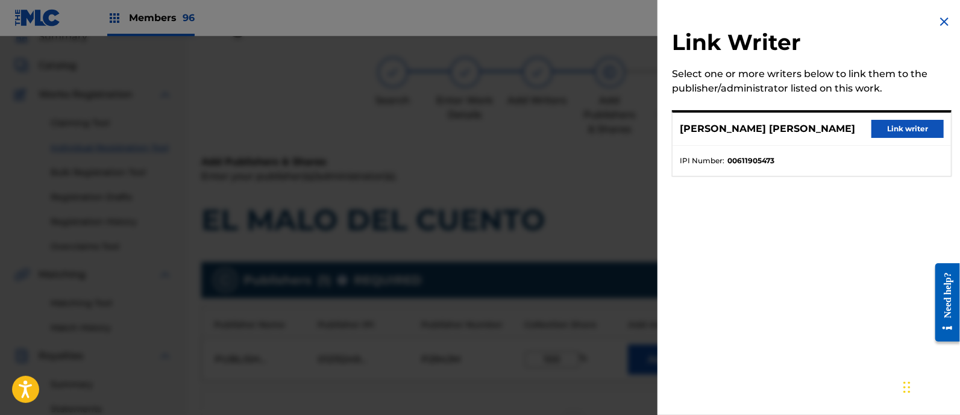
click at [913, 122] on button "Link writer" at bounding box center [907, 129] width 72 height 18
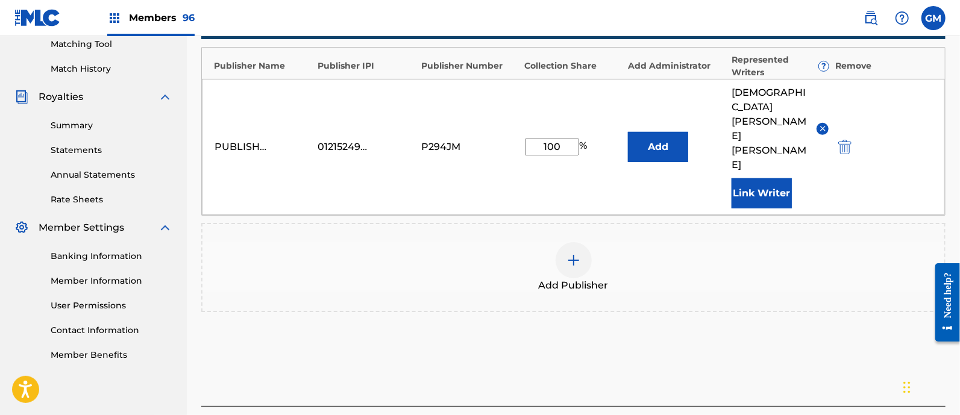
scroll to position [375, 0]
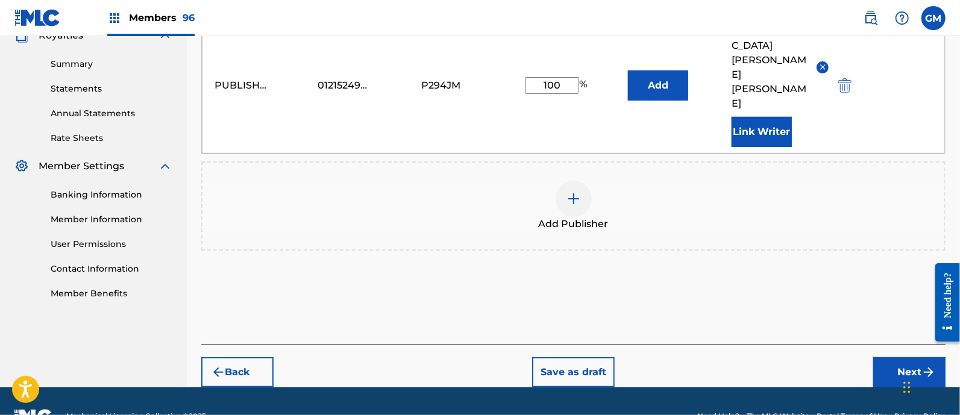
click at [885, 357] on button "Next" at bounding box center [909, 372] width 72 height 30
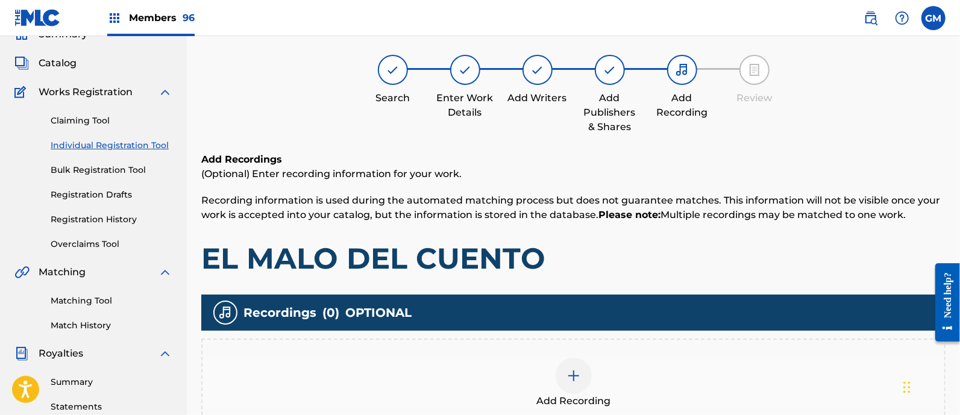
scroll to position [54, 0]
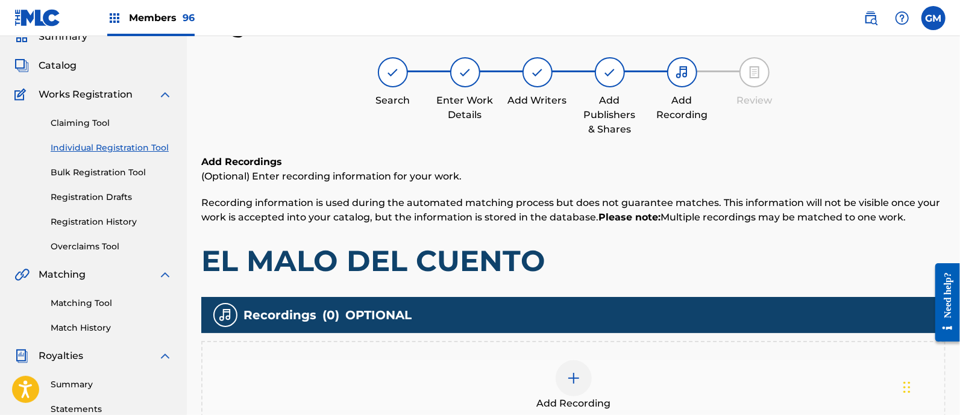
click at [569, 376] on img at bounding box center [573, 378] width 14 height 14
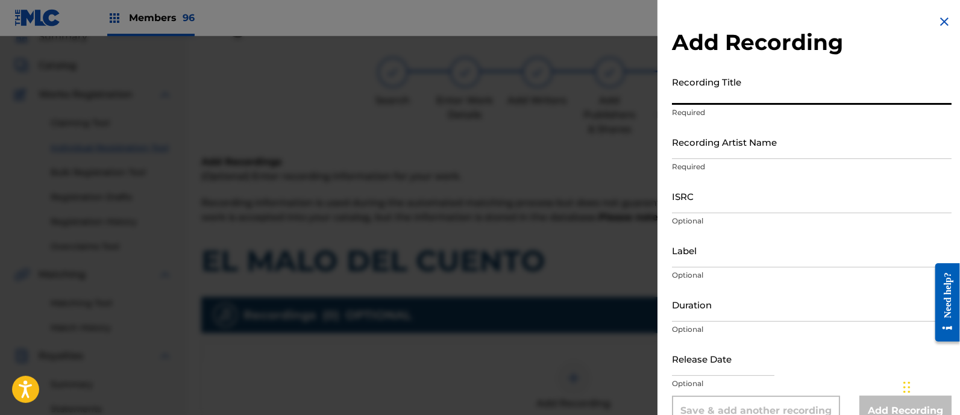
click at [733, 83] on input "Recording Title" at bounding box center [812, 87] width 280 height 34
paste input "EL MALO DEL CUENTO ISRC: MXF152502395"
drag, startPoint x: 771, startPoint y: 95, endPoint x: 883, endPoint y: 102, distance: 112.3
click at [883, 102] on input "EL MALO DEL CUENTO ISRC: MXF152502395" at bounding box center [812, 87] width 280 height 34
type input "EL MALO DEL CUENTO"
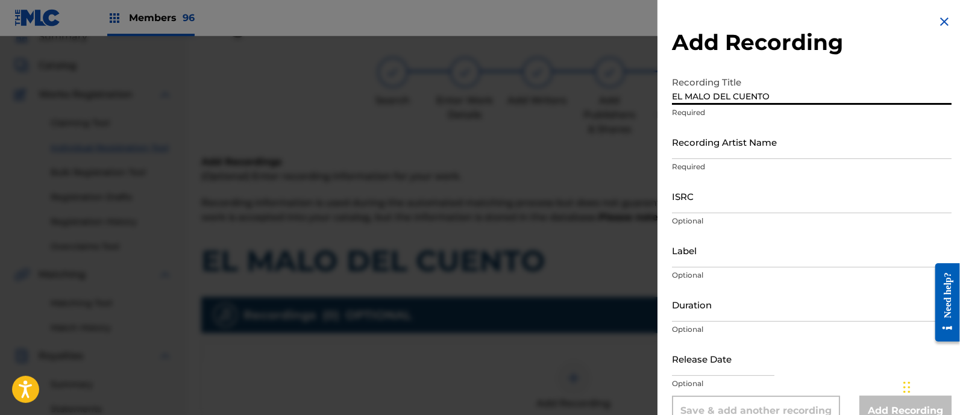
click at [758, 201] on input "ISRC" at bounding box center [812, 196] width 280 height 34
paste input "EL MALO DEL CUENTO ISRC: MXF152502395"
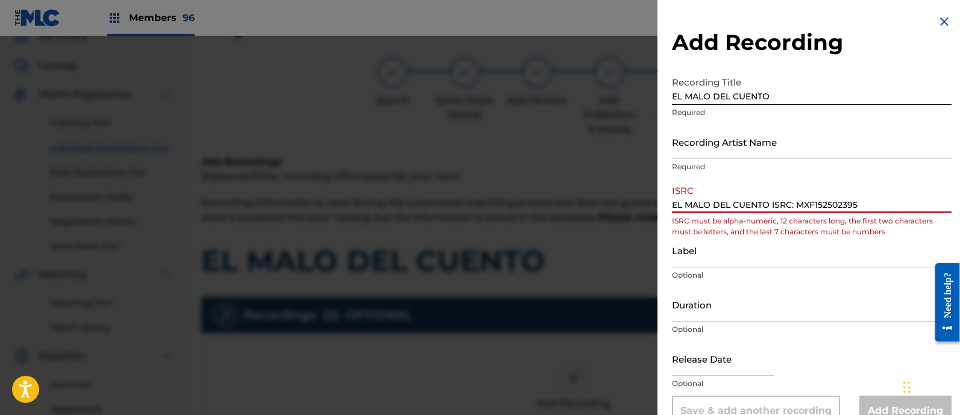
drag, startPoint x: 799, startPoint y: 204, endPoint x: 618, endPoint y: 188, distance: 181.5
click at [618, 188] on div "Add Recording Recording Title EL MALO DEL CUENTO Required Recording Artist Name…" at bounding box center [480, 225] width 960 height 379
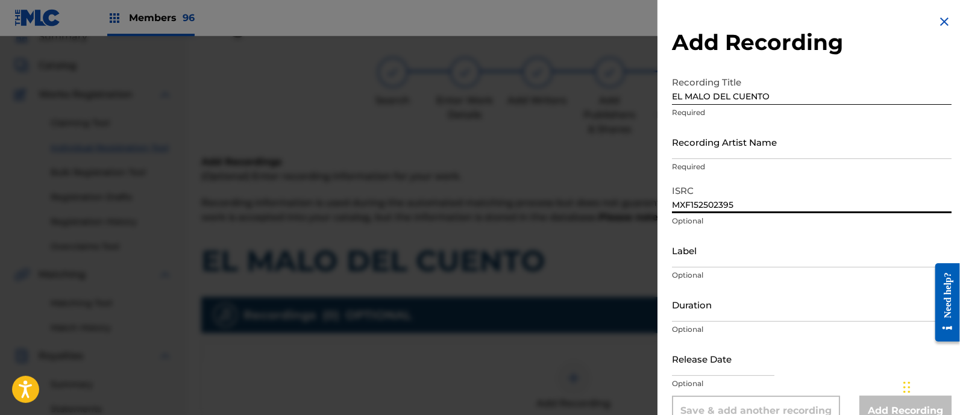
type input "MXF152502395"
click at [709, 146] on input "Recording Artist Name" at bounding box center [812, 142] width 280 height 34
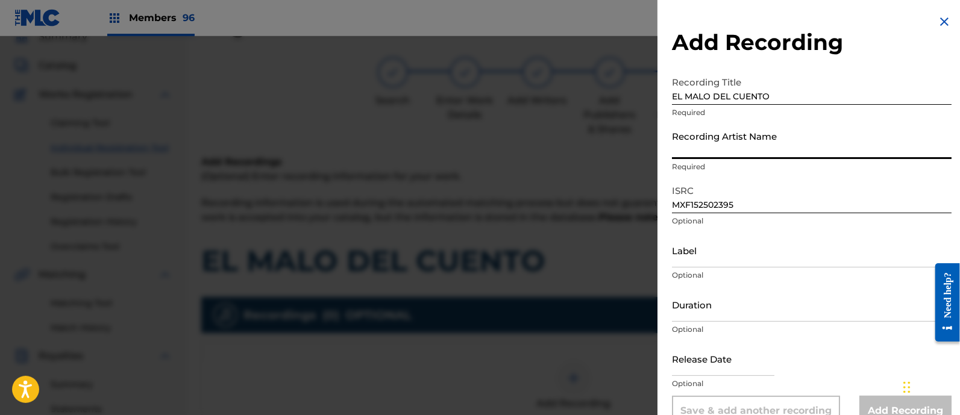
paste input "OTRO NIVEL & PROYECTO REAL"
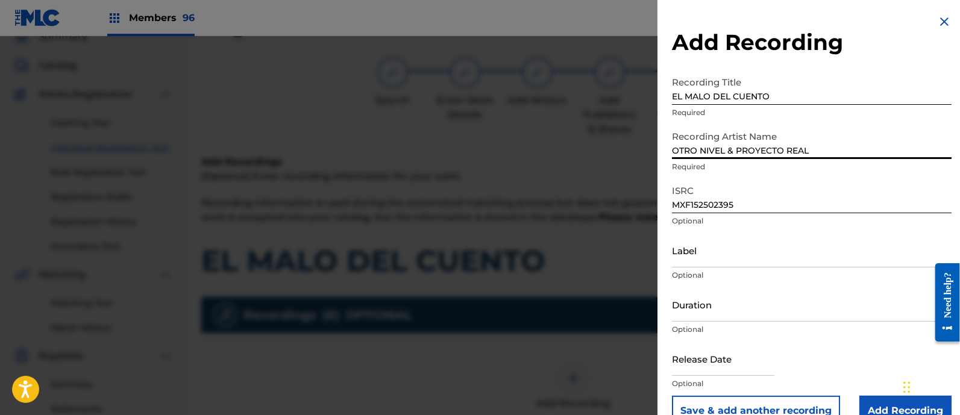
type input "OTRO NIVEL & PROYECTO REAL"
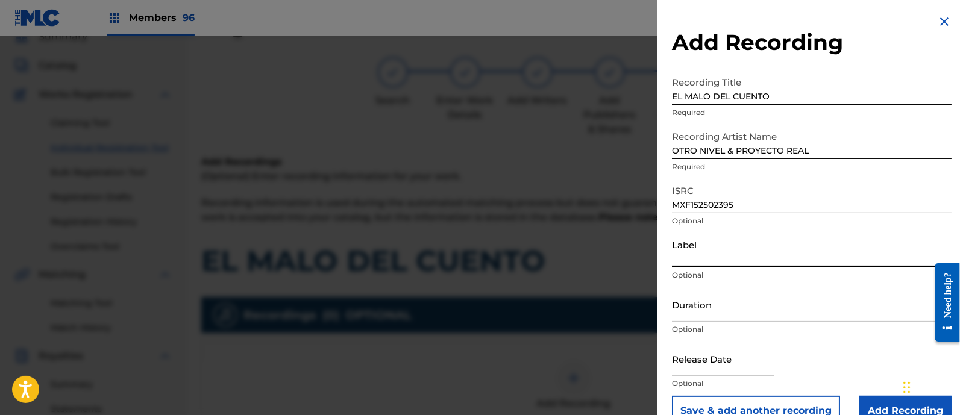
click at [687, 257] on input "Label" at bounding box center [812, 250] width 280 height 34
type input "WARNER MUSIC"
click at [698, 354] on input "text" at bounding box center [723, 359] width 102 height 34
select select "7"
select select "2025"
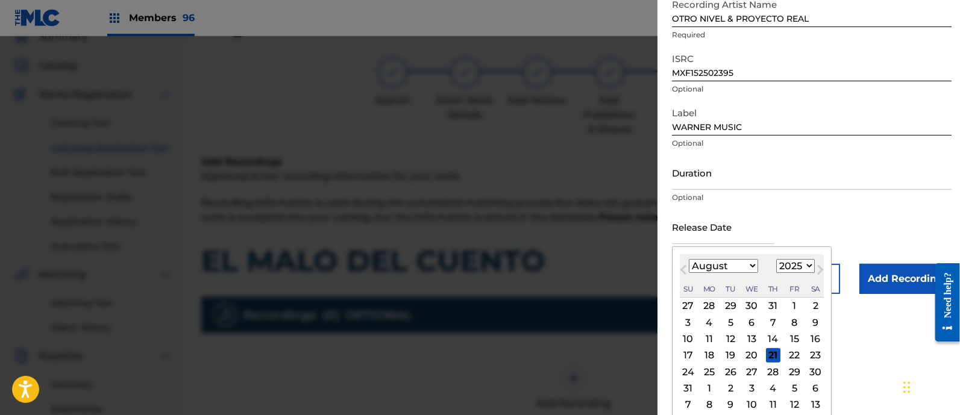
scroll to position [137, 0]
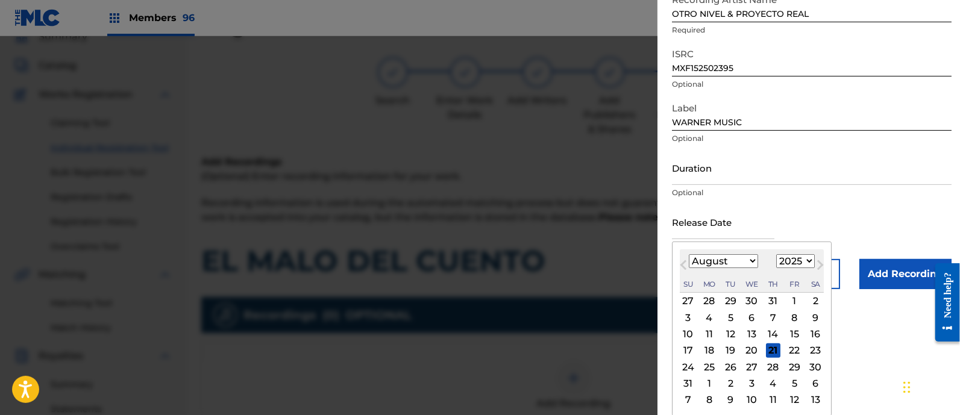
click at [699, 262] on select "January February March April May June July August September October November De…" at bounding box center [723, 261] width 69 height 14
click at [797, 333] on div "15" at bounding box center [794, 334] width 14 height 14
type input "[DATE]"
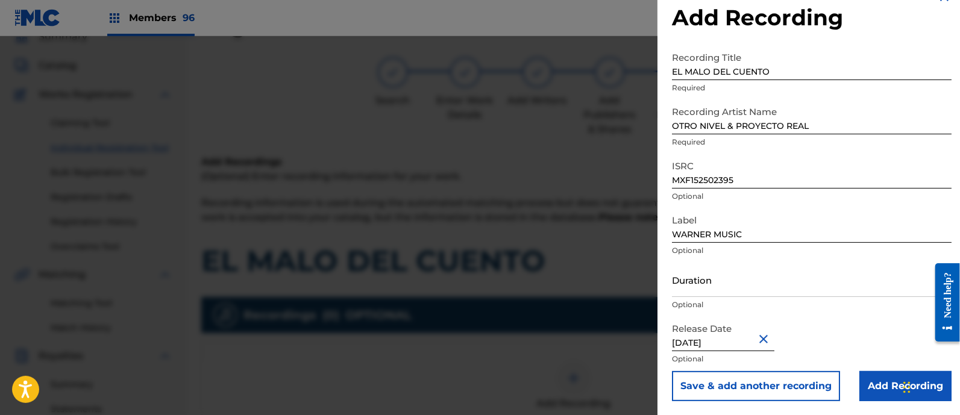
click at [883, 380] on input "Add Recording" at bounding box center [905, 386] width 92 height 30
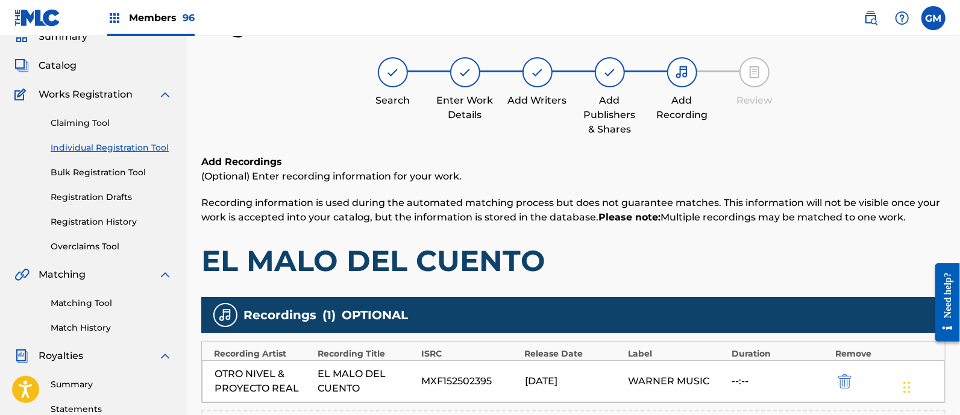
scroll to position [230, 0]
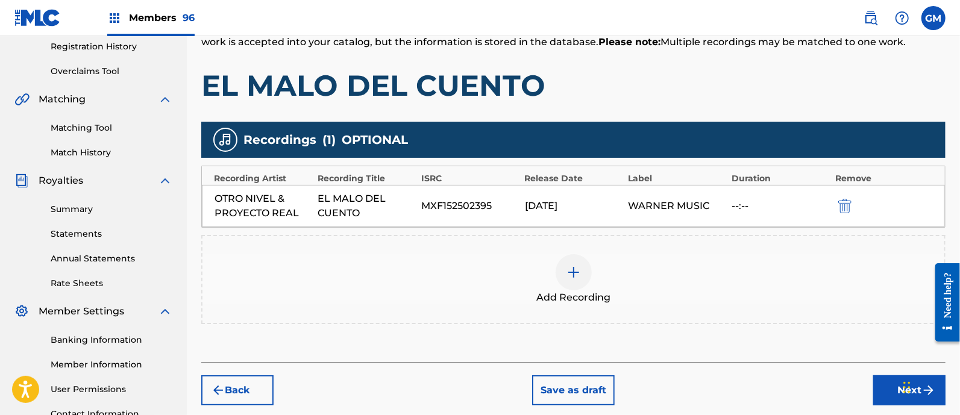
click at [883, 385] on button "Next" at bounding box center [909, 390] width 72 height 30
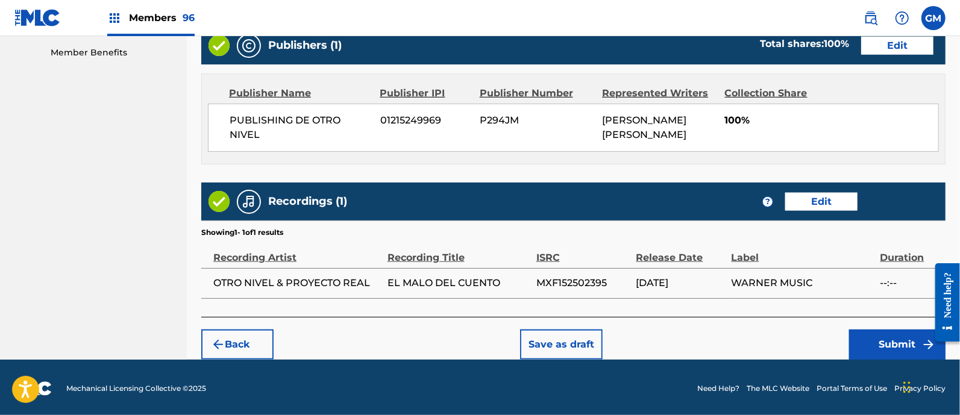
scroll to position [616, 0]
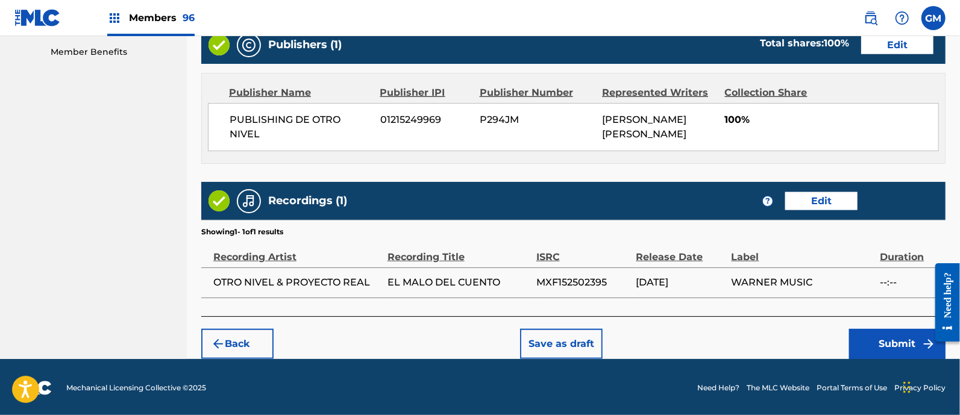
click at [875, 341] on button "Submit" at bounding box center [897, 344] width 96 height 30
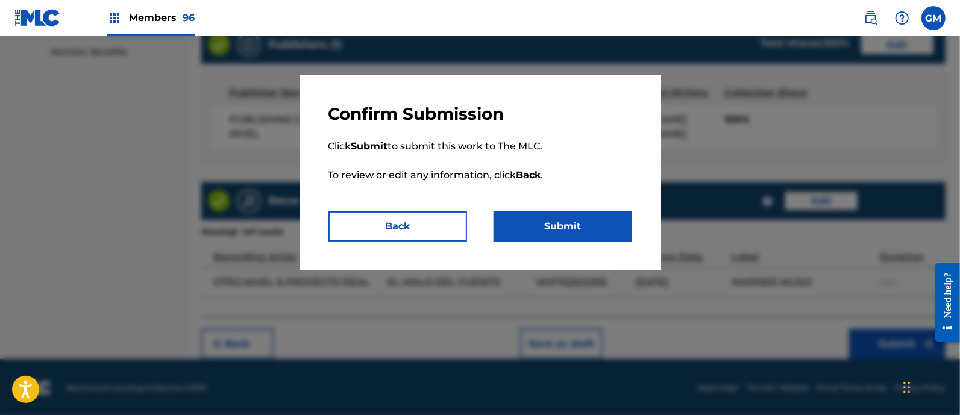
click at [562, 224] on button "Submit" at bounding box center [562, 226] width 139 height 30
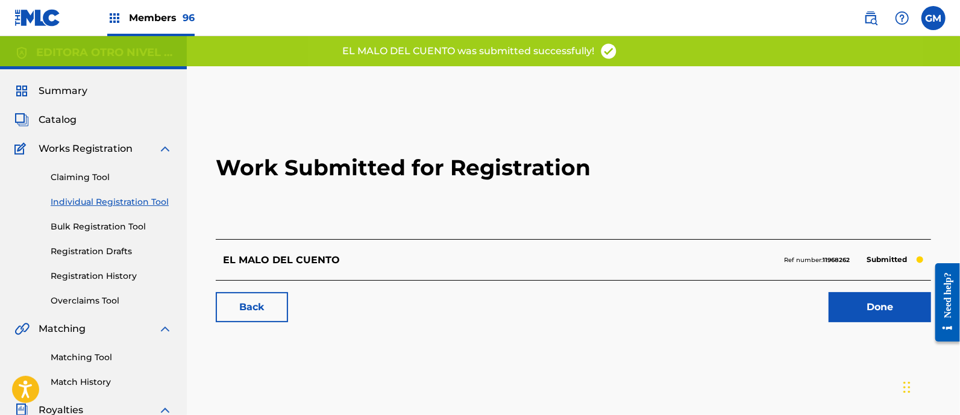
click at [847, 299] on link "Done" at bounding box center [879, 307] width 102 height 30
